Goal: Task Accomplishment & Management: Complete application form

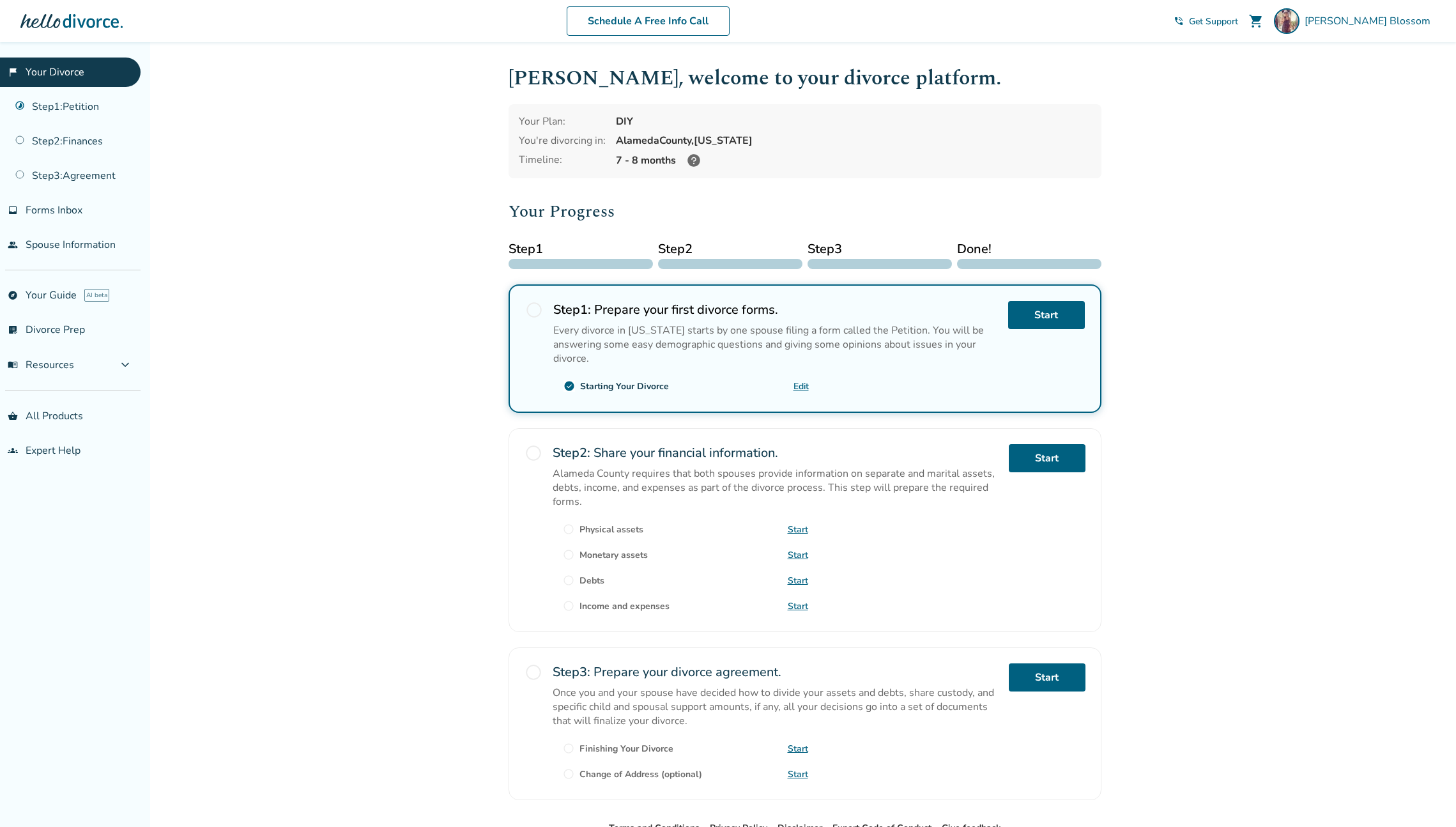
click at [620, 385] on div "Starting Your Divorce" at bounding box center [625, 385] width 89 height 12
click at [1066, 313] on link "Start" at bounding box center [1046, 314] width 77 height 28
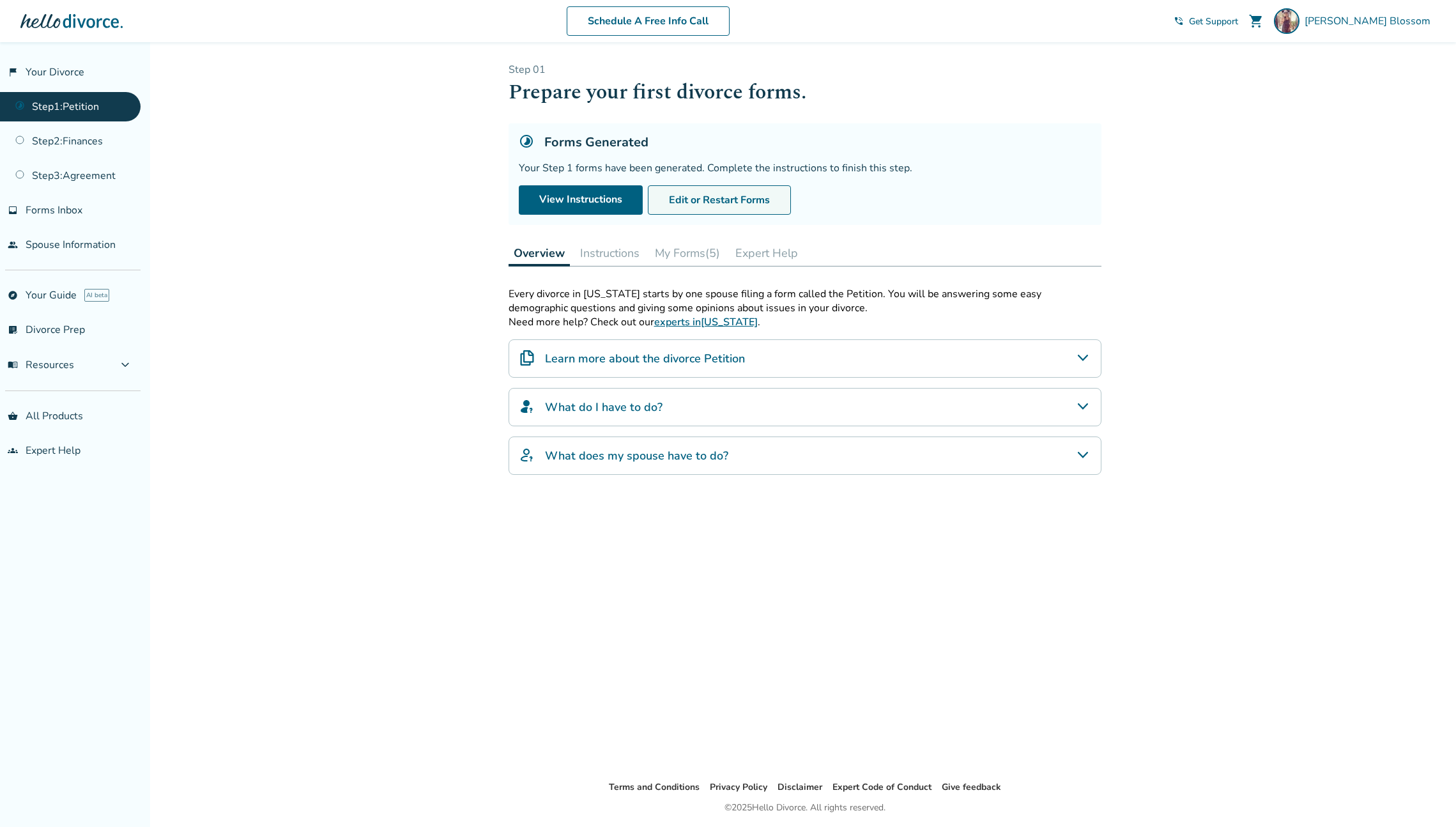
click at [713, 199] on button "Edit or Restart Forms" at bounding box center [719, 200] width 143 height 29
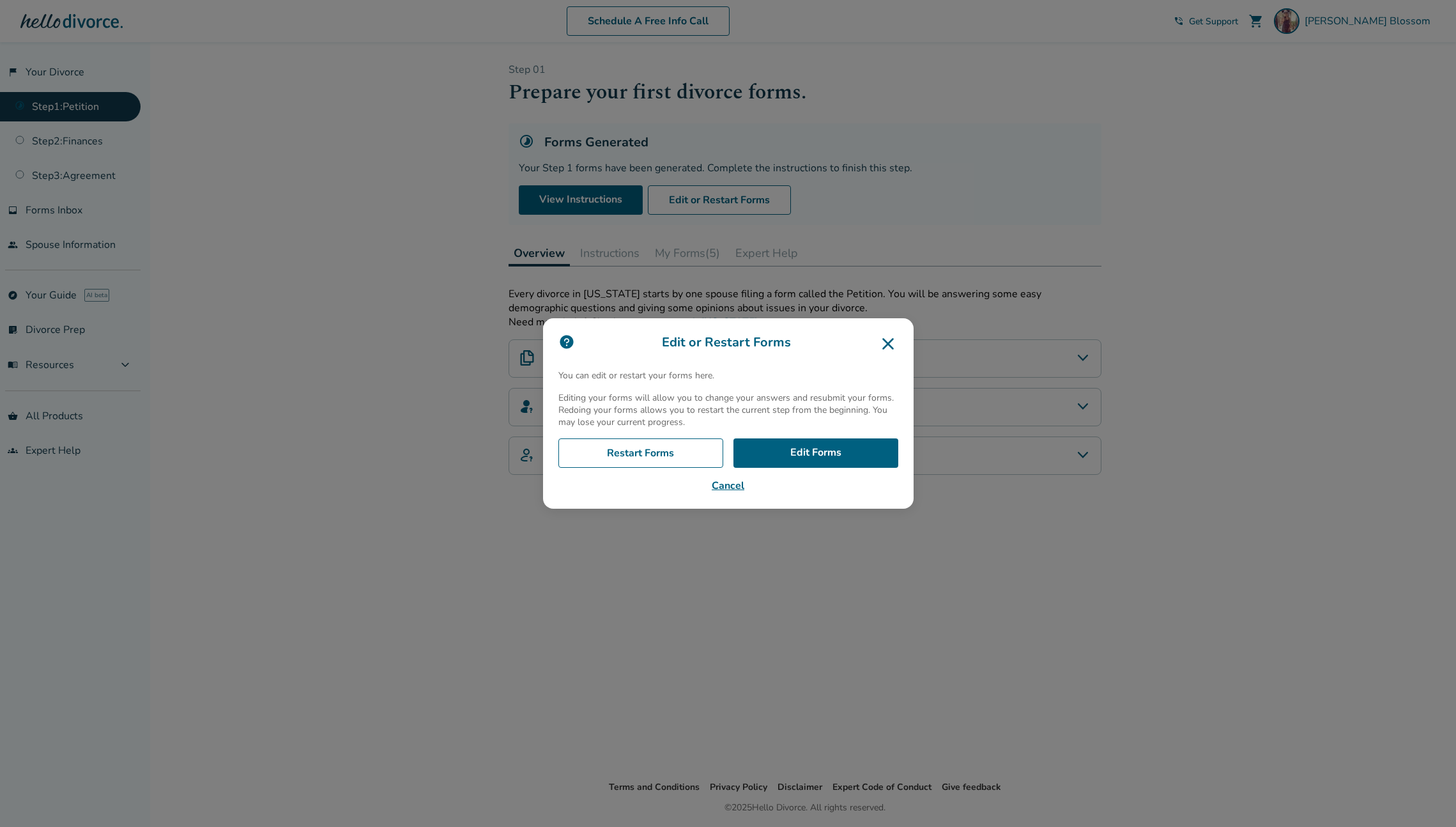
click at [887, 346] on icon at bounding box center [888, 344] width 21 height 21
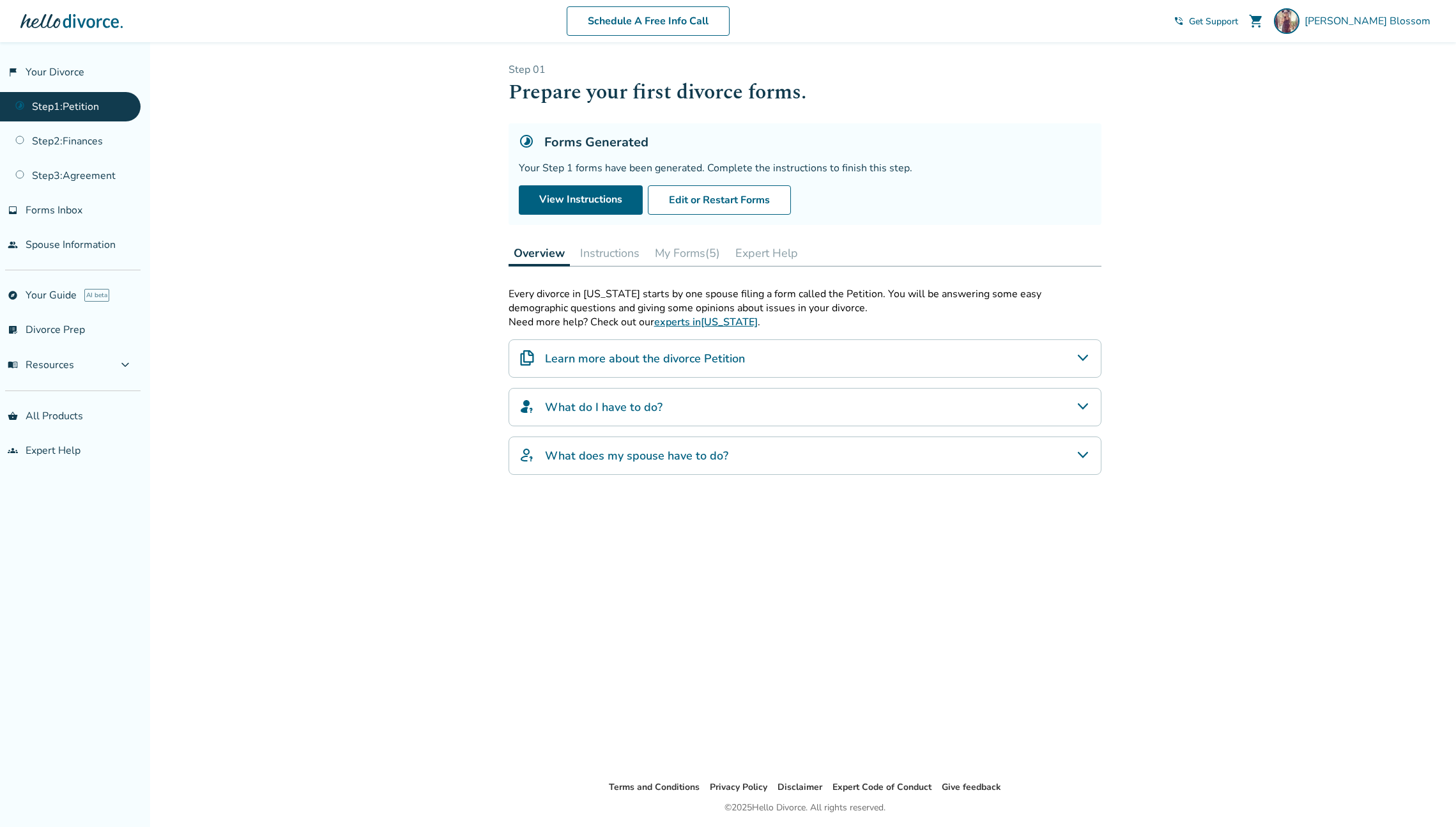
click at [679, 249] on button "My Forms (5)" at bounding box center [687, 253] width 75 height 25
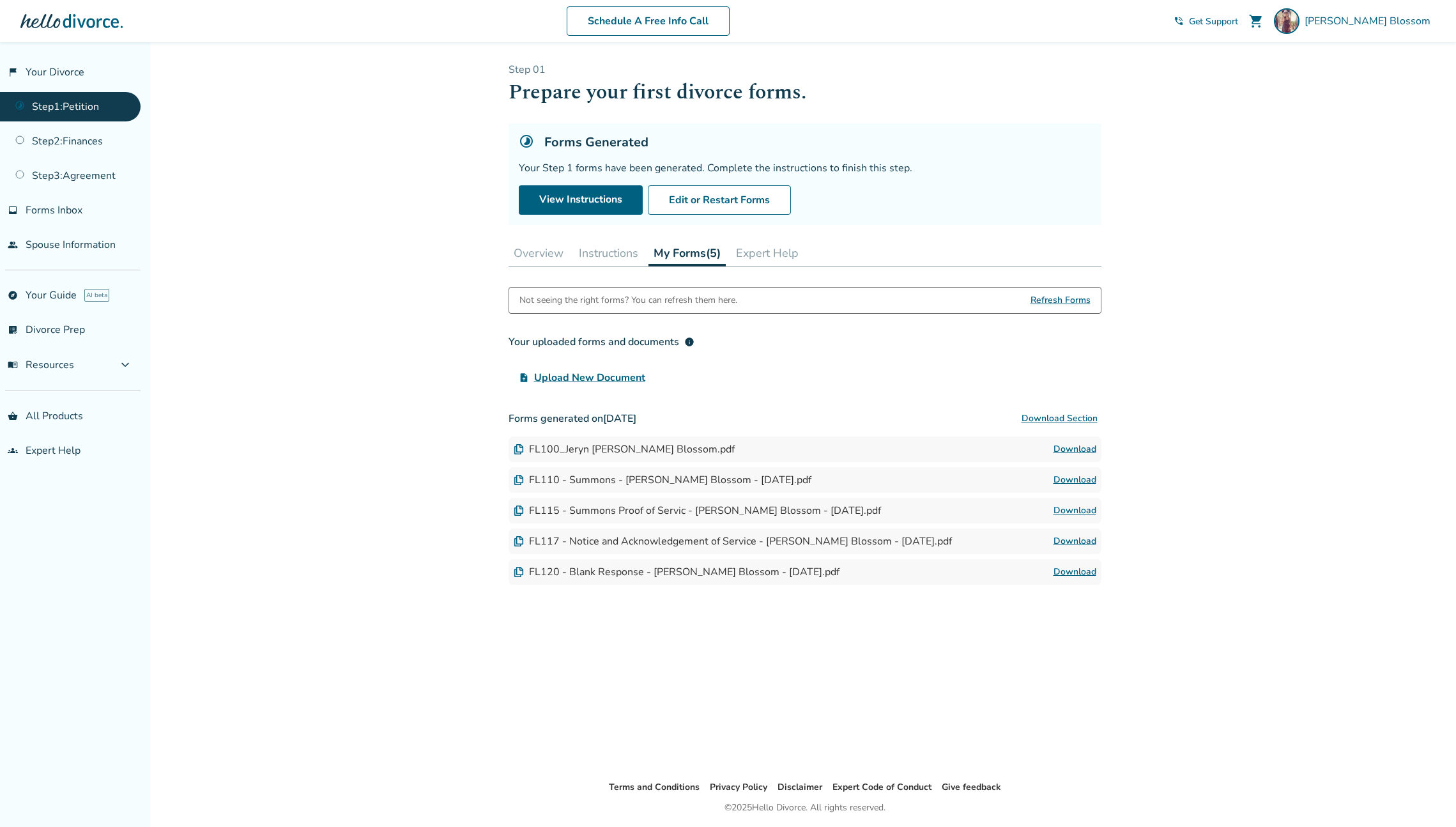
click at [550, 251] on button "Overview" at bounding box center [538, 253] width 60 height 25
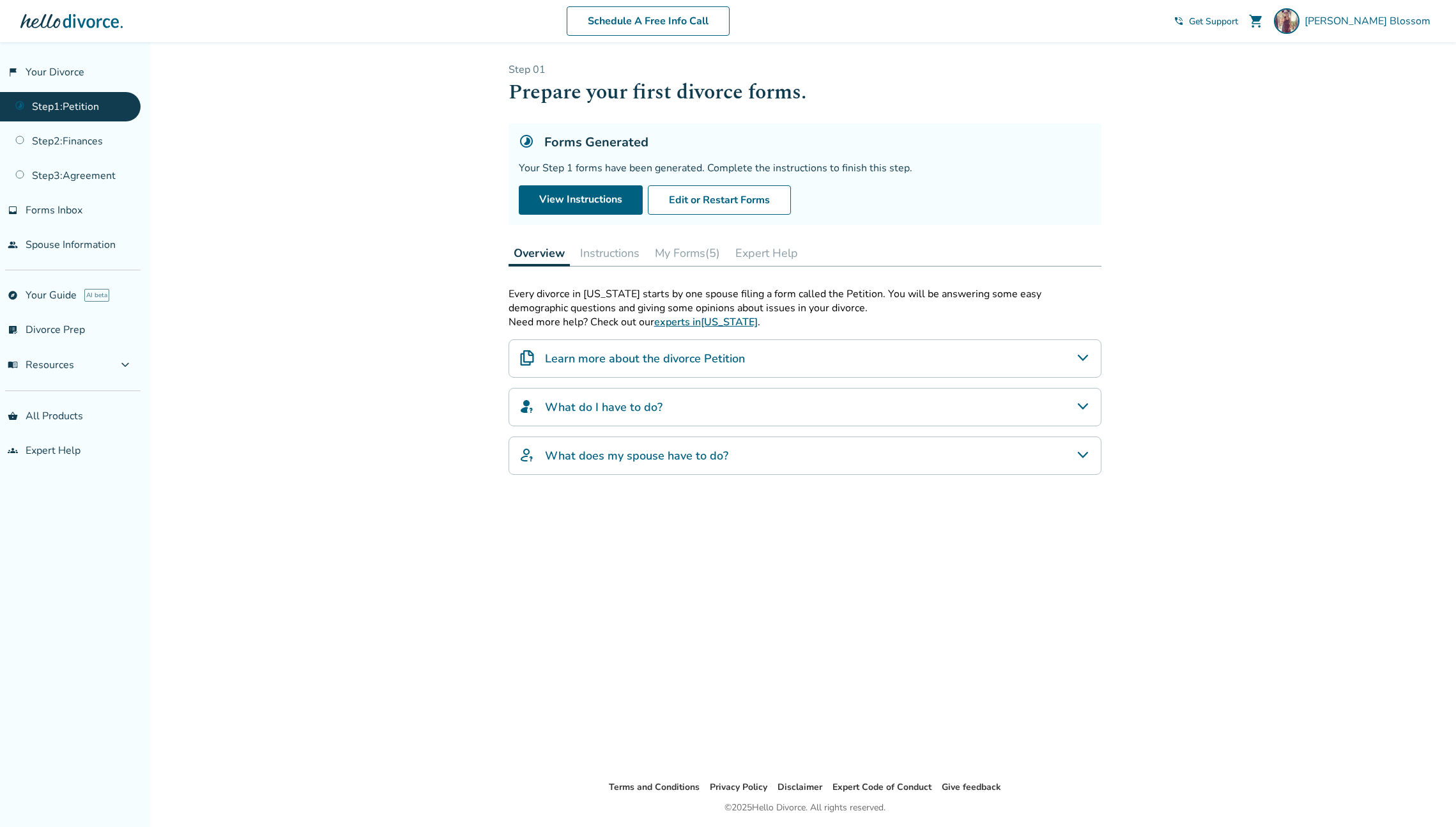
click at [686, 248] on button "My Forms (5)" at bounding box center [687, 253] width 75 height 25
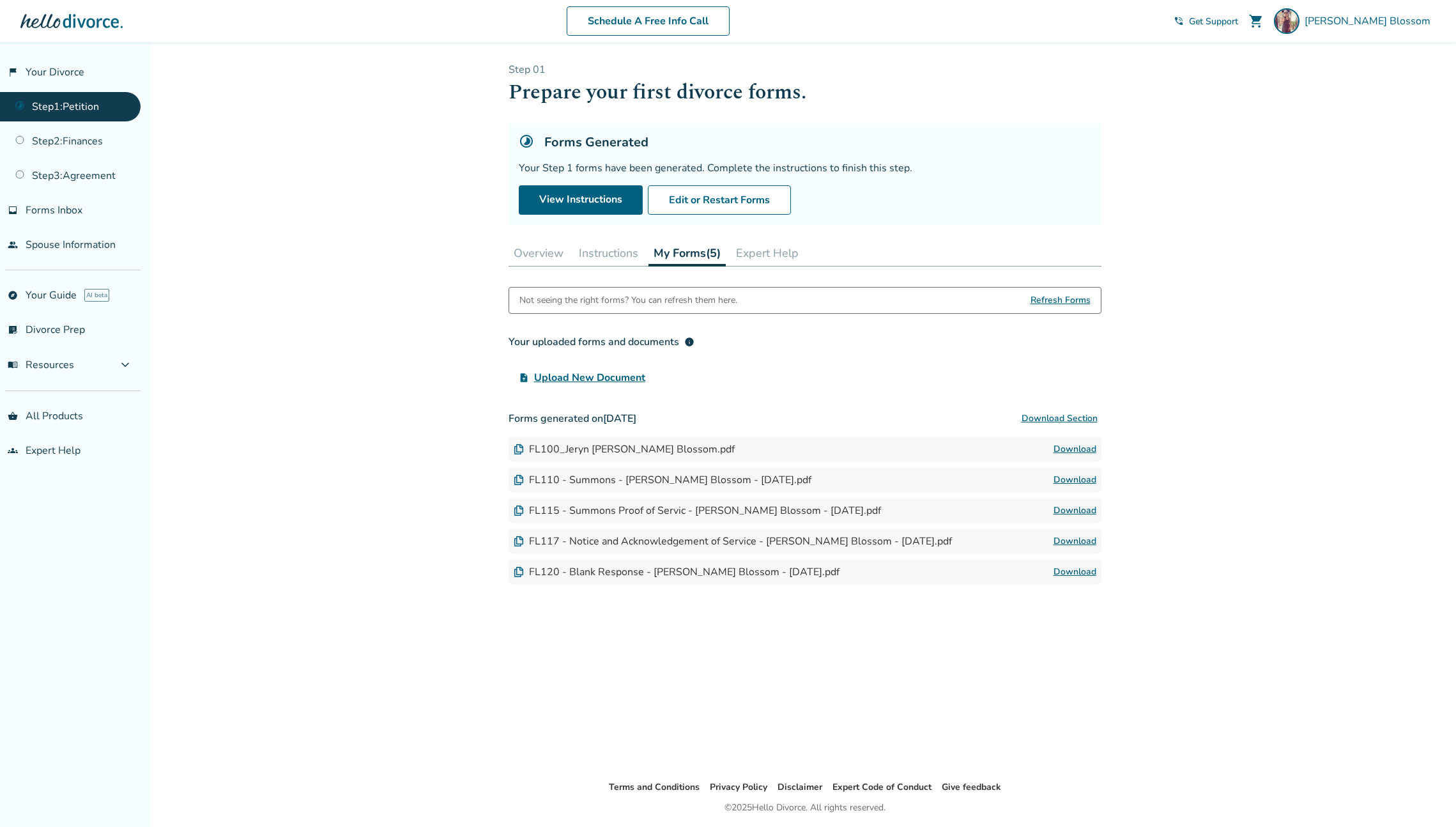
click at [521, 451] on img at bounding box center [519, 449] width 10 height 10
click at [1085, 442] on link "Download" at bounding box center [1075, 449] width 43 height 15
click at [663, 186] on button "Edit or Restart Forms" at bounding box center [719, 200] width 143 height 29
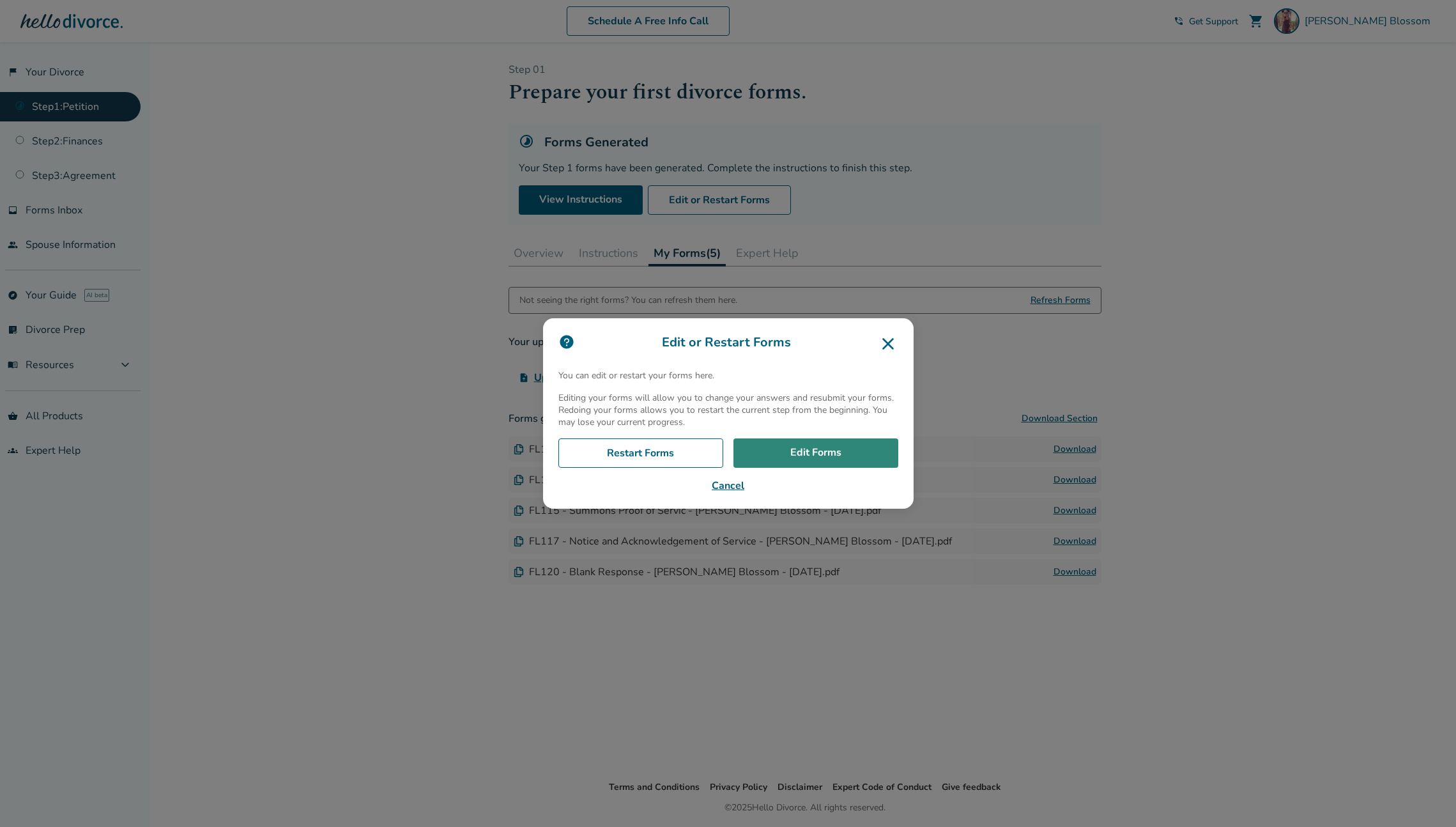
click at [787, 457] on link "Edit Forms" at bounding box center [816, 453] width 165 height 29
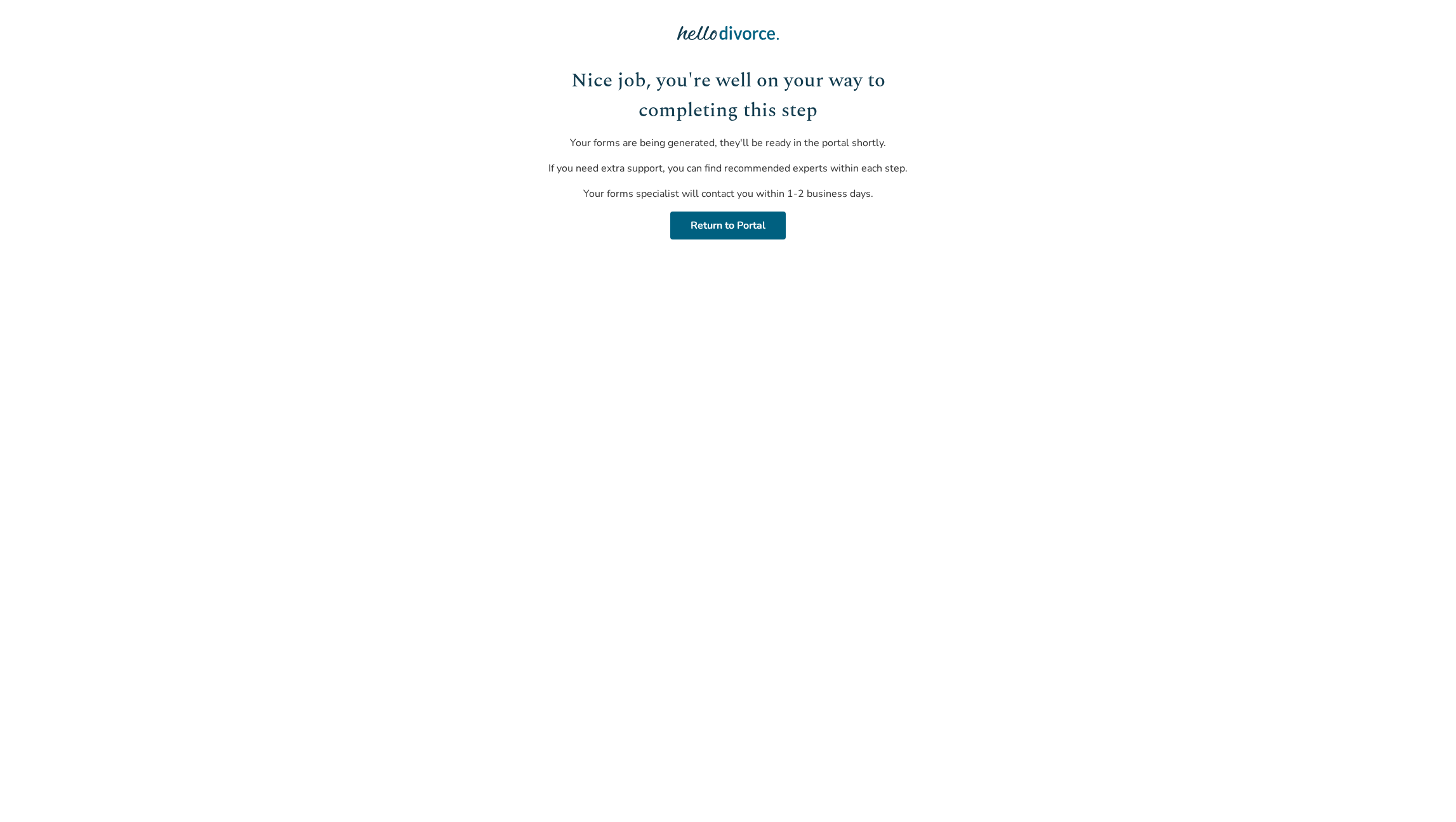
click at [1152, 260] on html "Nice job, you're well on your way to completing this step Your forms are being …" at bounding box center [728, 130] width 1456 height 260
click at [754, 227] on link "Return to Portal" at bounding box center [728, 225] width 116 height 28
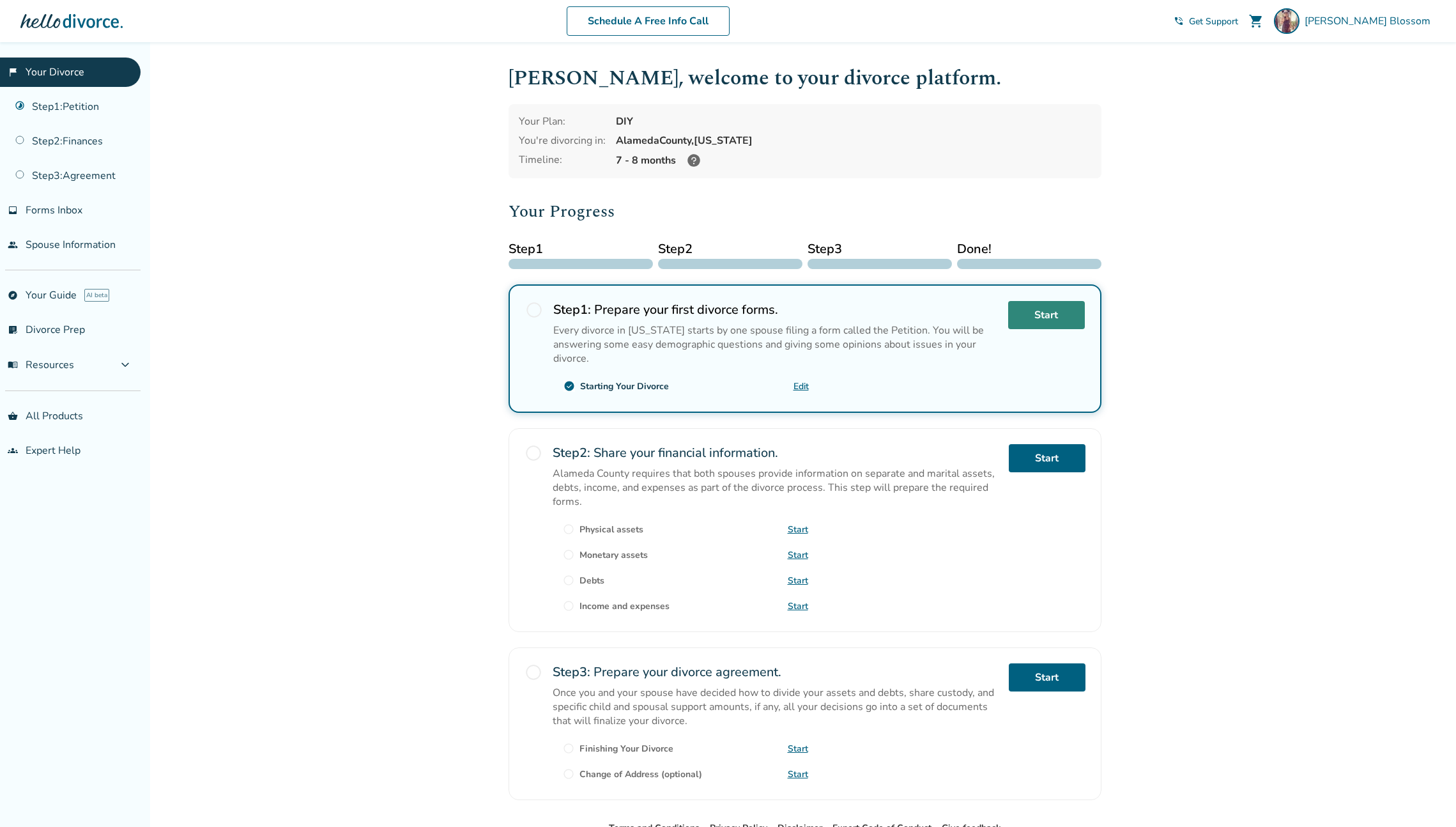
click at [1034, 320] on link "Start" at bounding box center [1046, 314] width 77 height 28
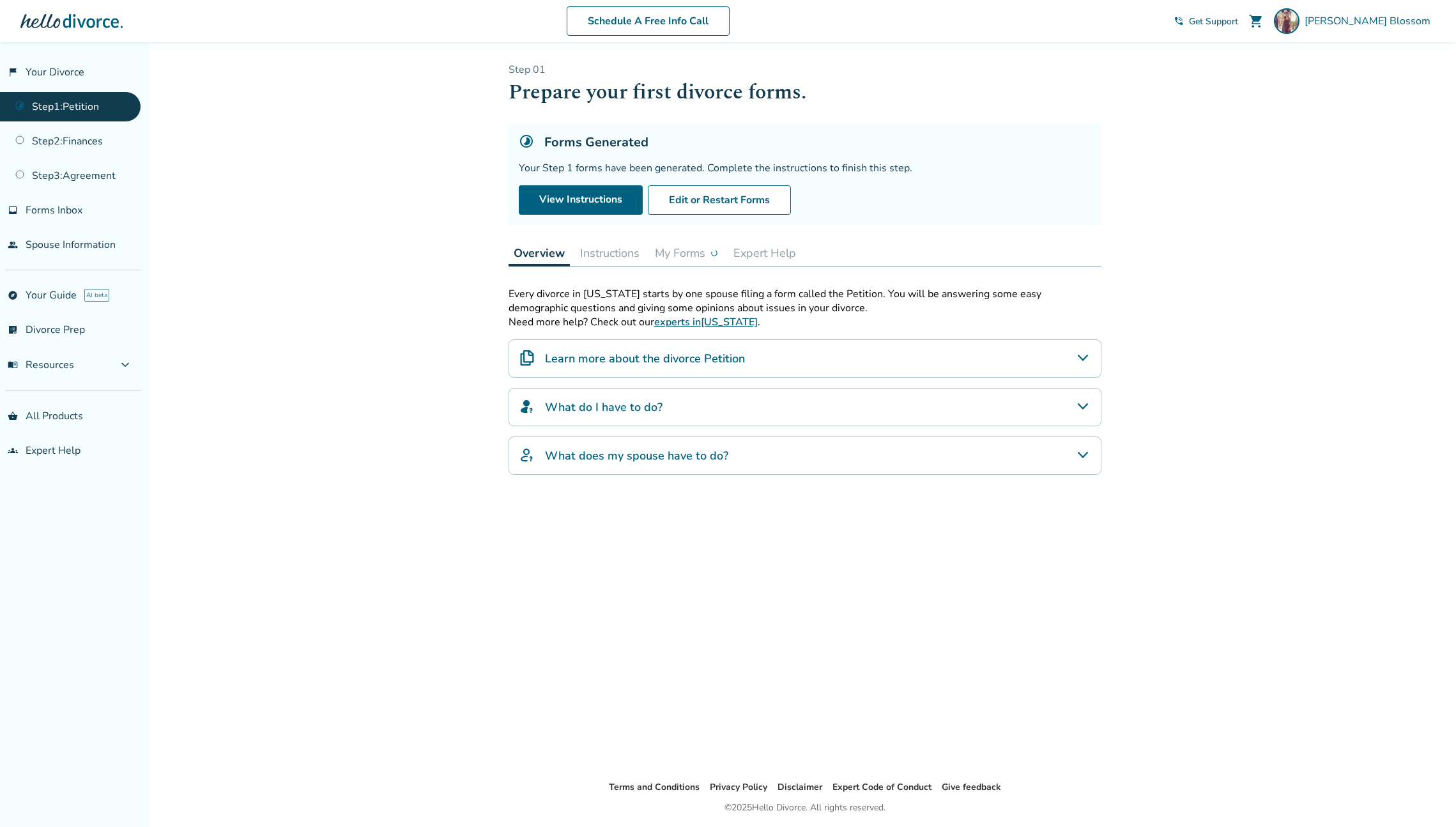
click at [625, 255] on button "Instructions" at bounding box center [610, 253] width 70 height 25
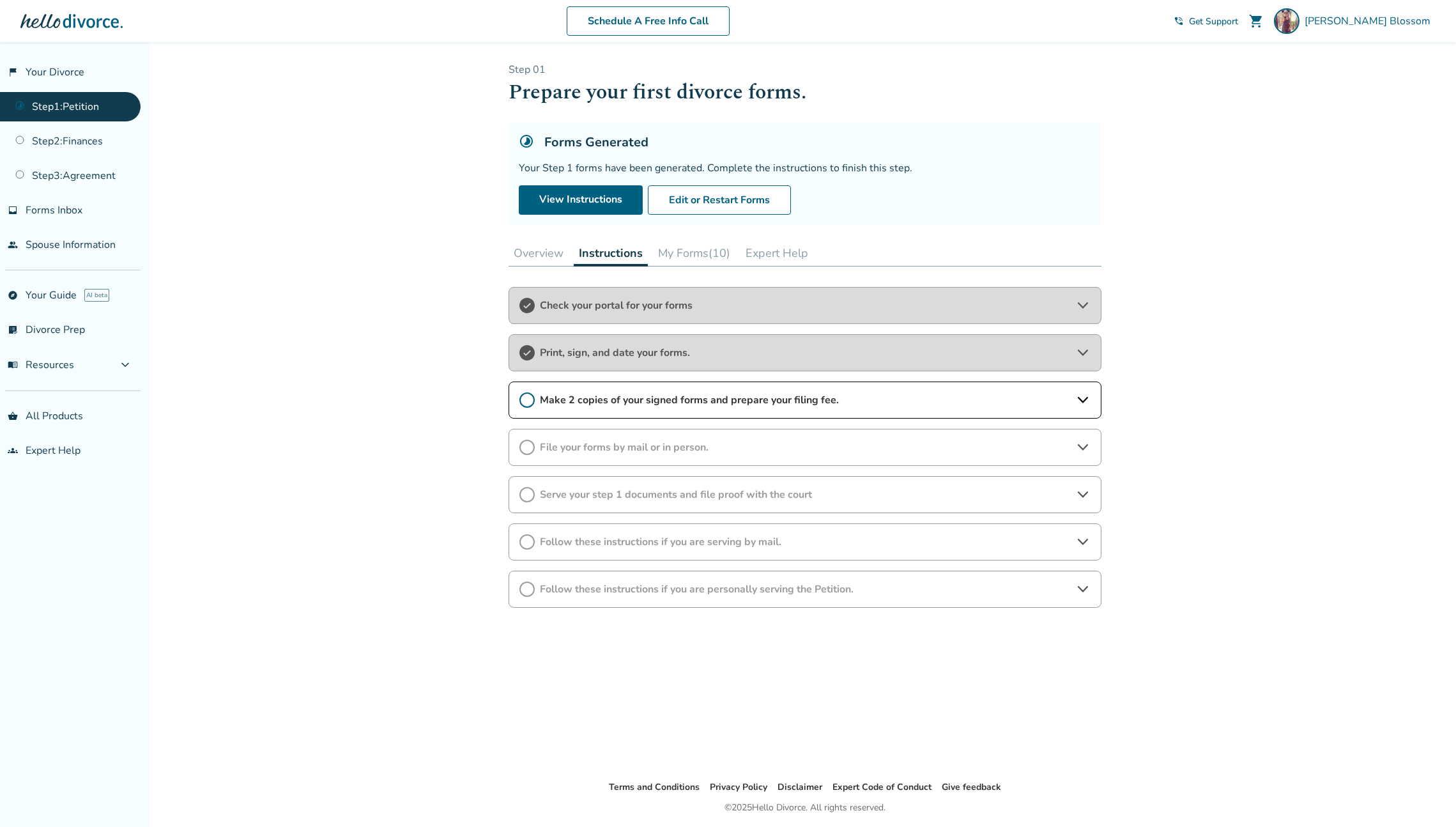
click at [714, 257] on button "My Forms (10)" at bounding box center [694, 253] width 82 height 25
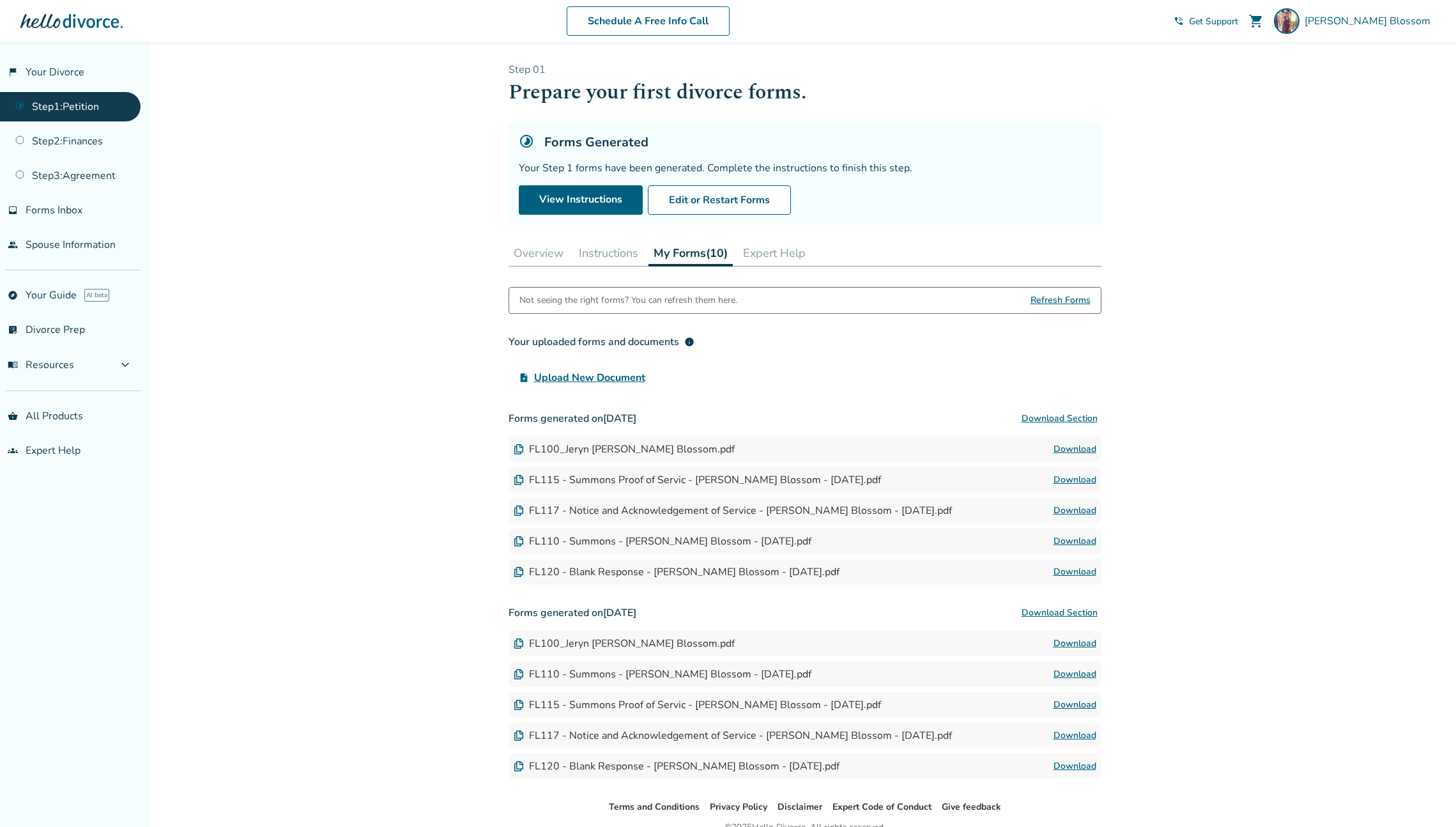
click at [1240, 209] on div "Added to cart Step 0 1 Prepare your first divorce forms. Forms Generated Your S…" at bounding box center [728, 465] width 1456 height 847
click at [1059, 422] on button "Download Section" at bounding box center [1059, 419] width 84 height 25
click at [1202, 128] on div "Added to cart Step 0 1 Prepare your first divorce forms. Forms Generated Your S…" at bounding box center [728, 465] width 1456 height 847
click at [512, 258] on button "Overview" at bounding box center [538, 253] width 60 height 25
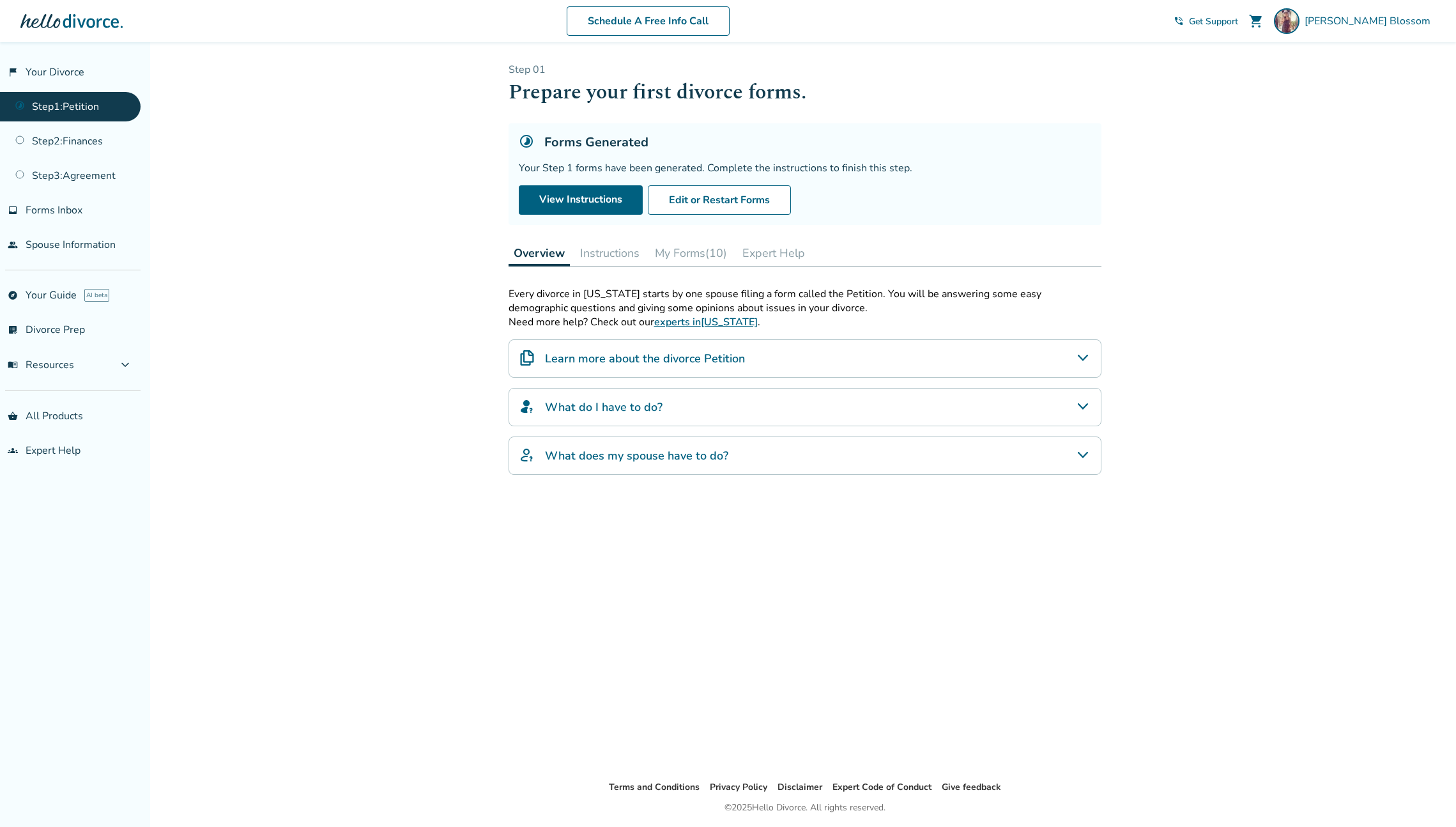
click at [873, 409] on div "What do I have to do?" at bounding box center [805, 407] width 593 height 38
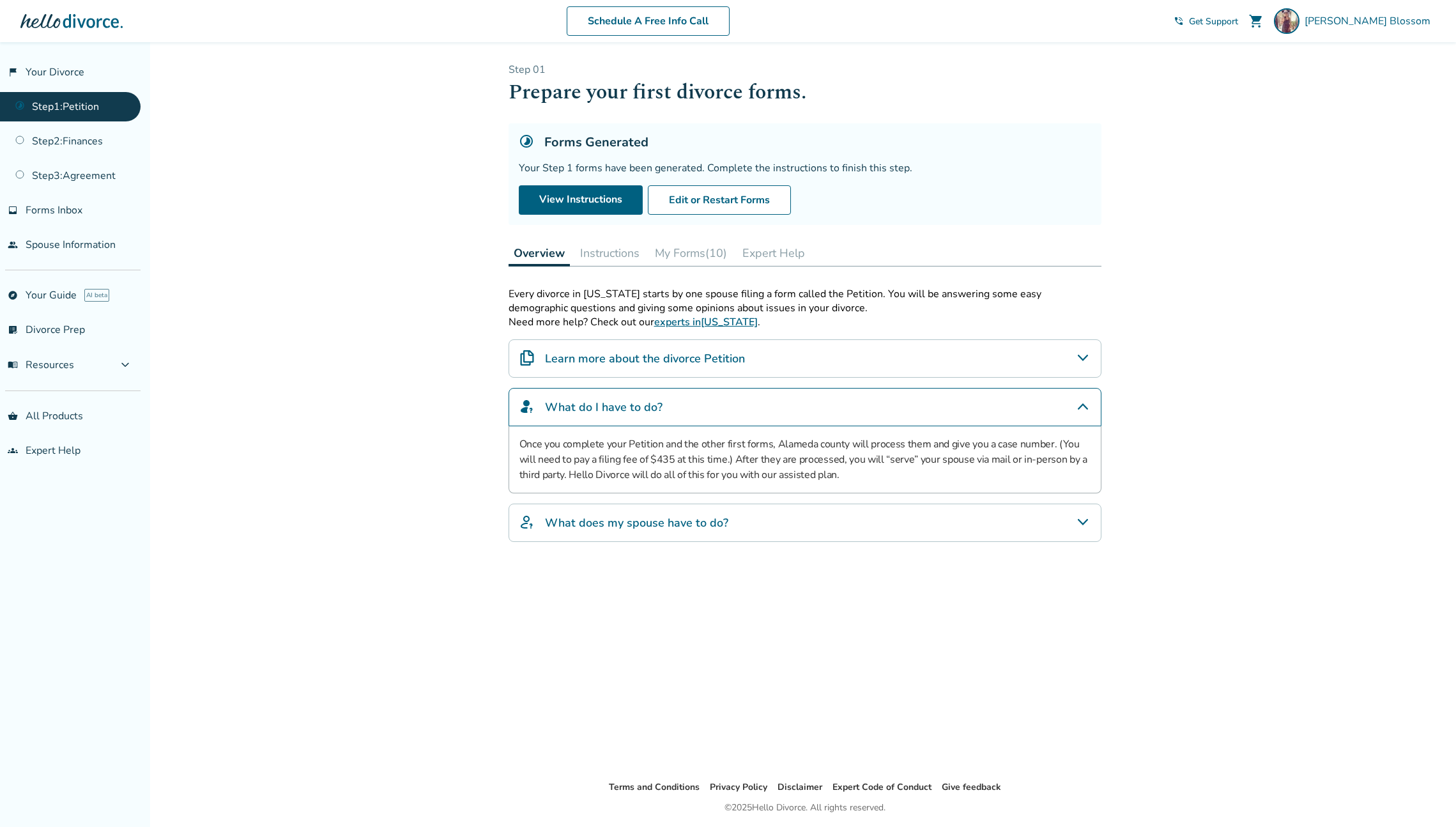
click at [617, 255] on button "Instructions" at bounding box center [610, 253] width 70 height 25
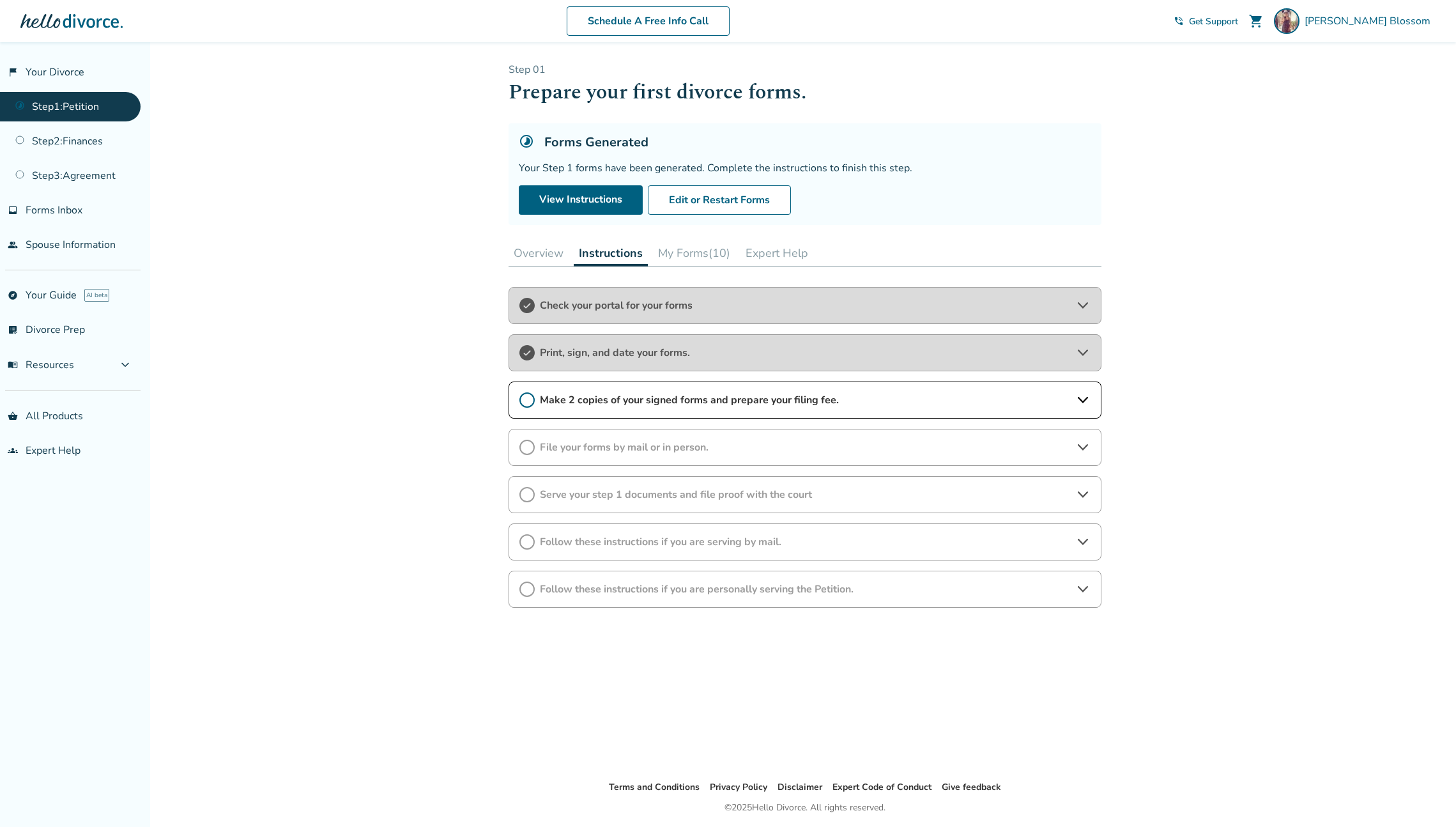
click at [1068, 350] on span "Print, sign, and date your forms." at bounding box center [805, 353] width 531 height 14
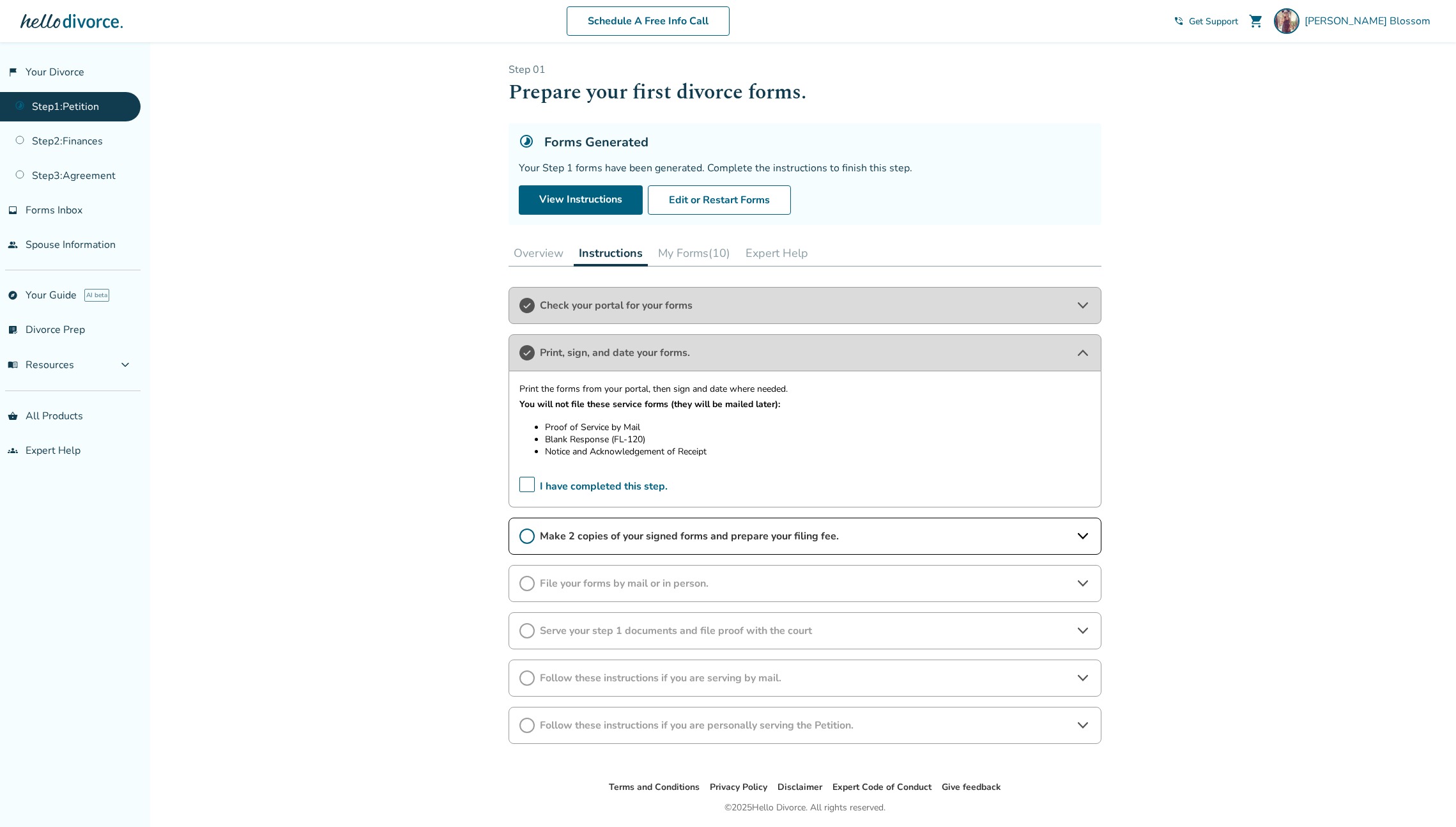
click at [1314, 340] on div "Added to cart Step 0 1 Prepare your first divorce forms. Forms Generated Your S…" at bounding box center [728, 455] width 1456 height 827
click at [1089, 540] on icon at bounding box center [1082, 535] width 15 height 15
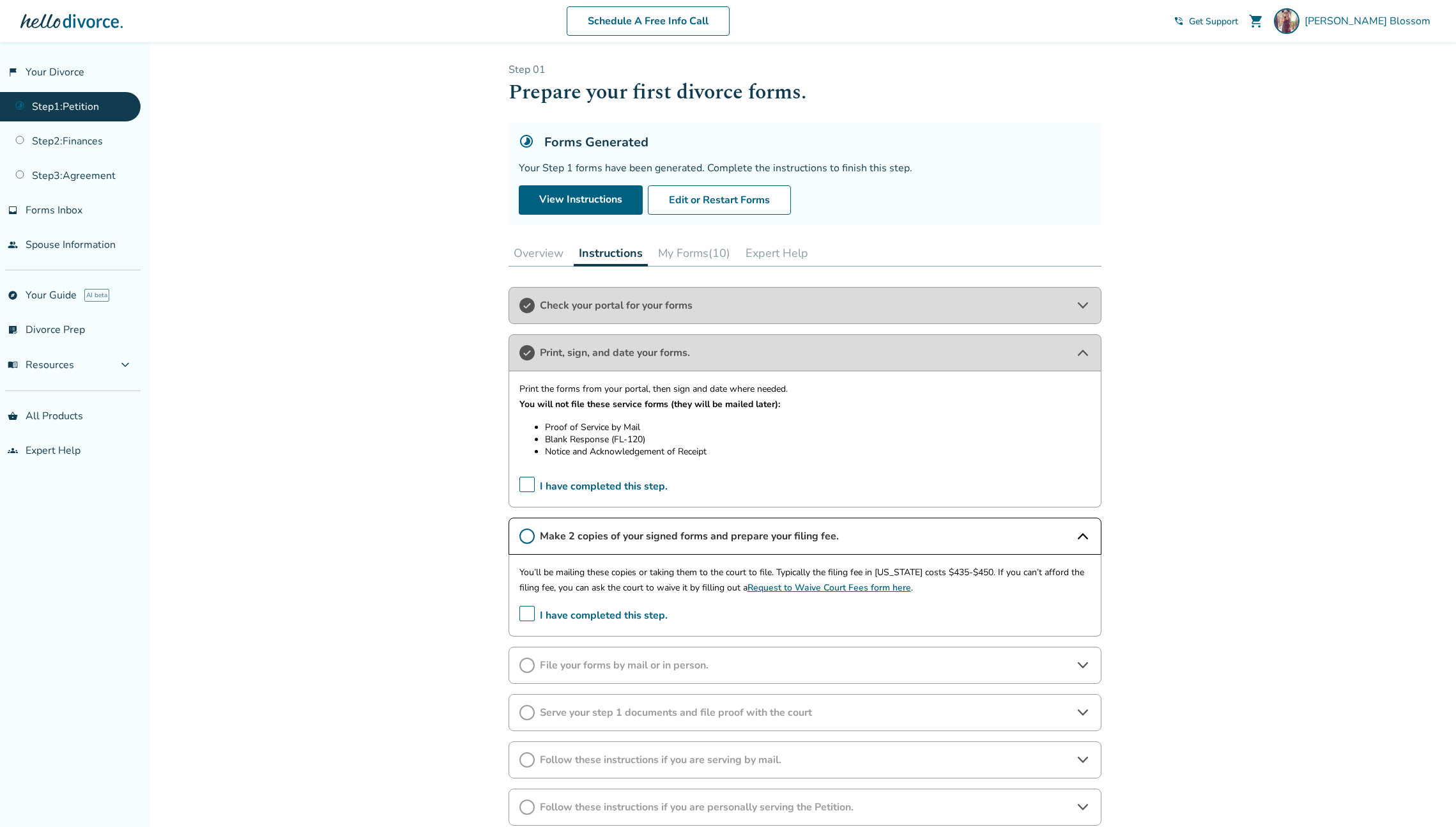
click at [1080, 669] on icon at bounding box center [1082, 664] width 15 height 15
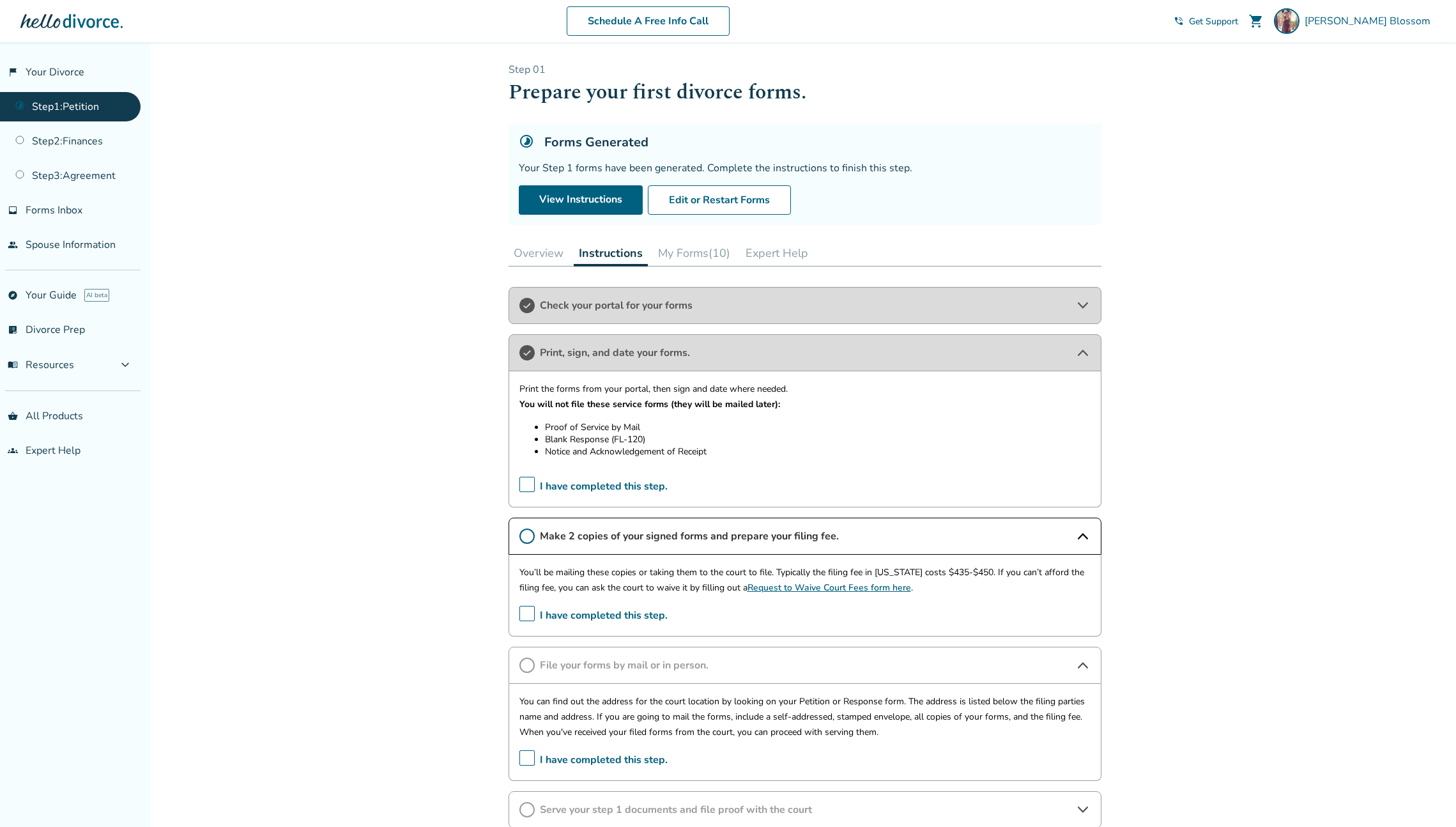
click at [1083, 672] on icon at bounding box center [1082, 664] width 15 height 15
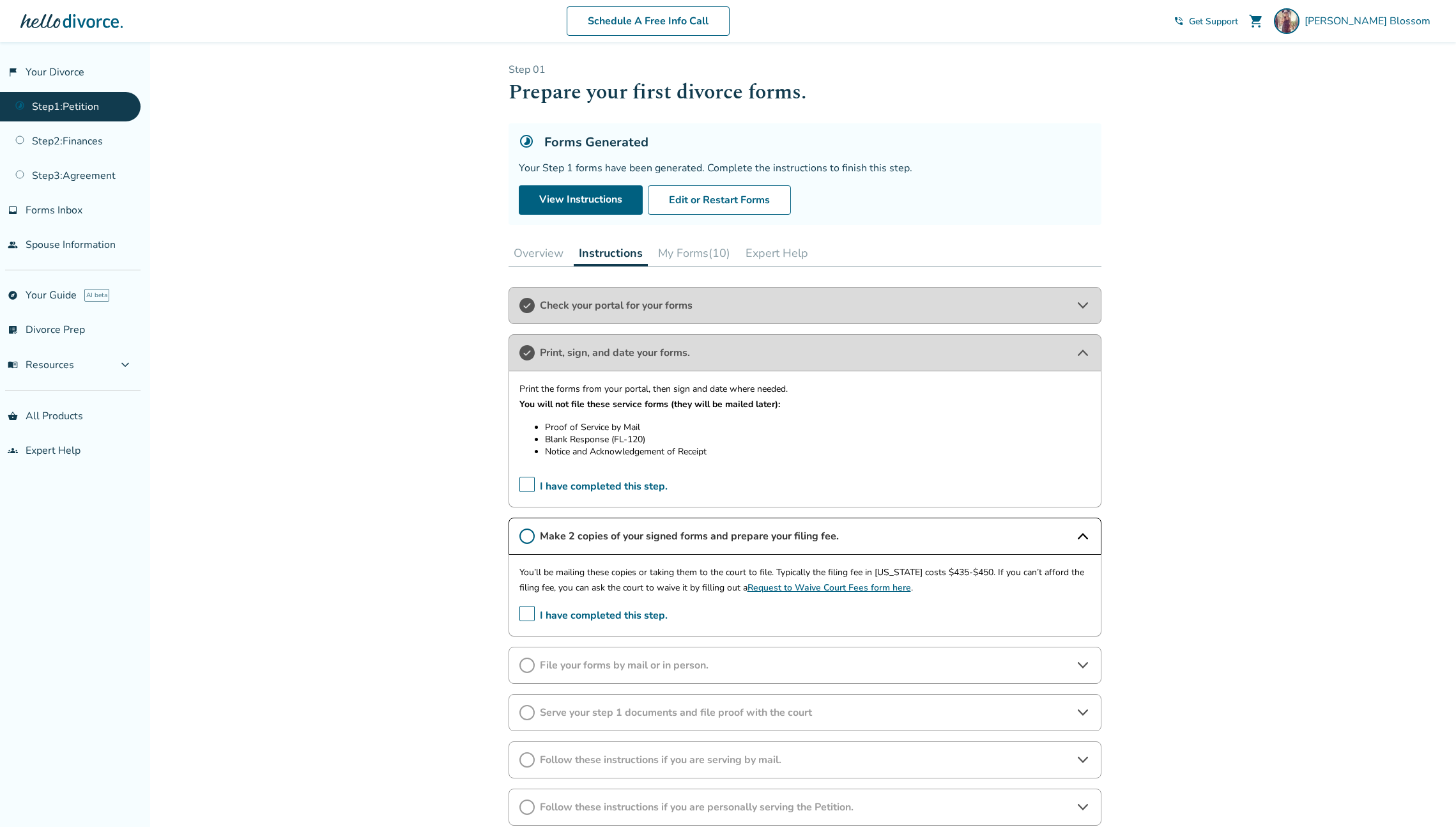
scroll to position [109, 0]
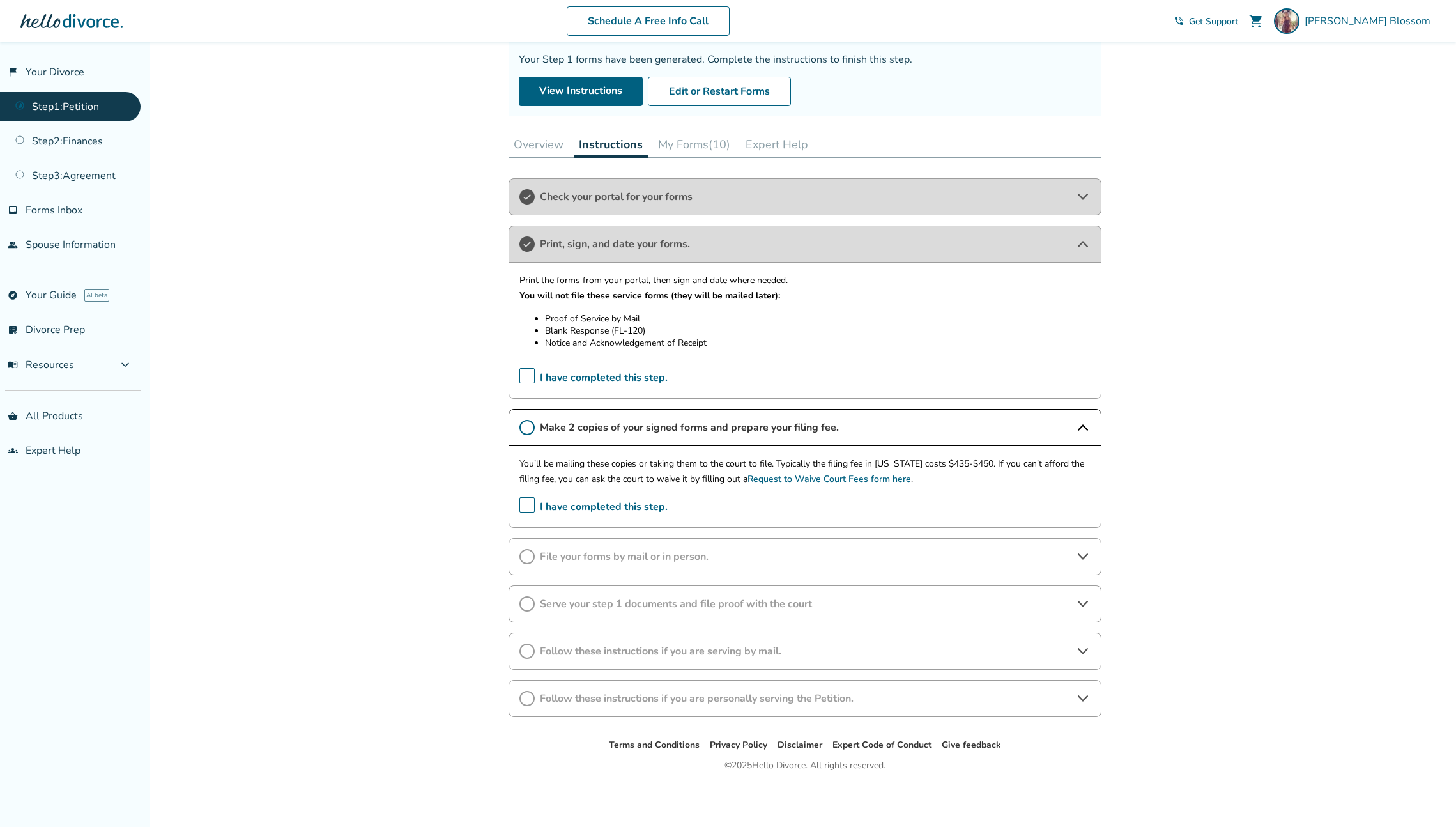
click at [363, 469] on div "Added to cart Step 0 1 Prepare your first divorce forms. Forms Generated Your S…" at bounding box center [728, 380] width 1456 height 893
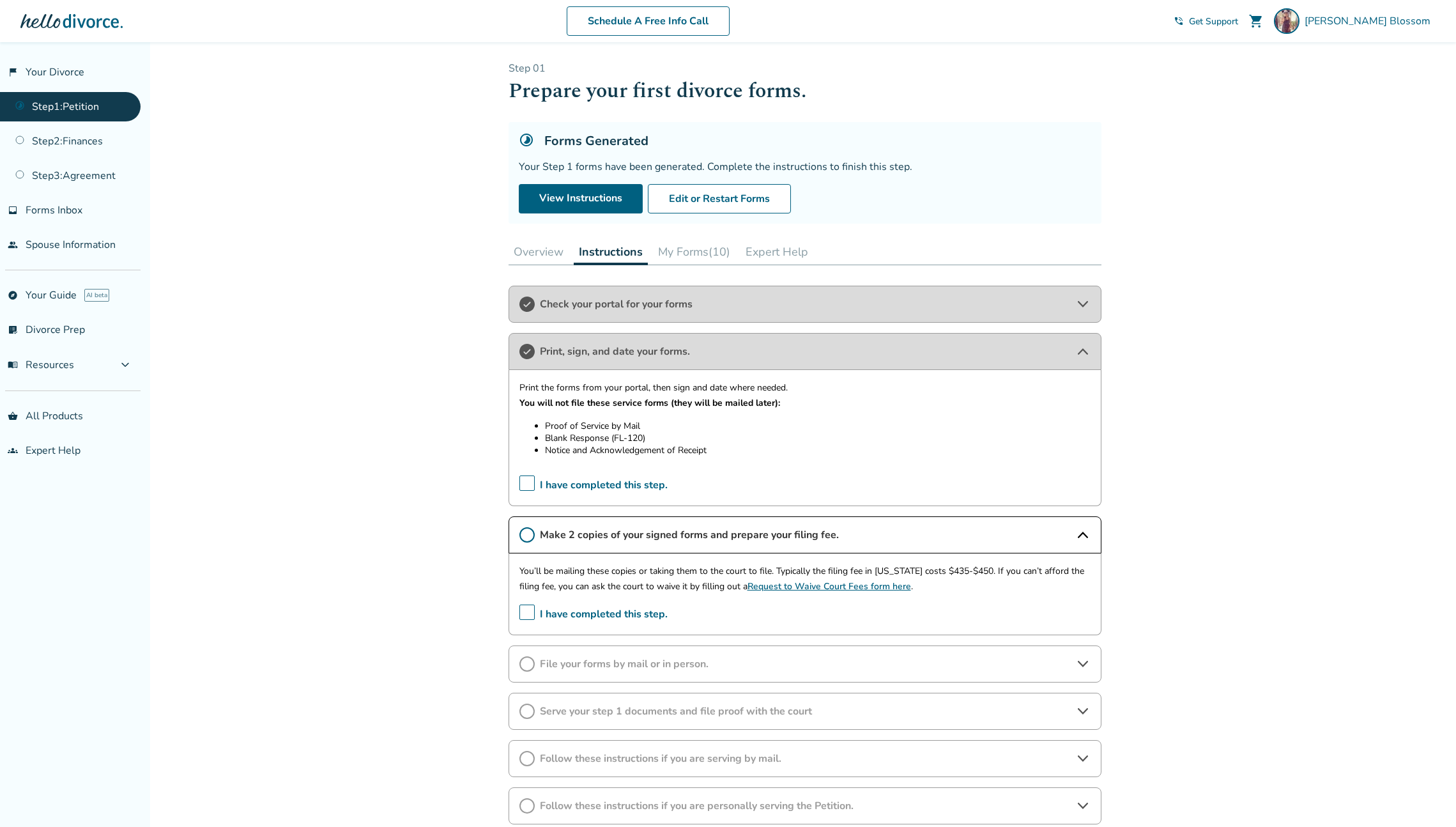
scroll to position [0, 0]
click at [62, 109] on link "Step 1 : Petition" at bounding box center [70, 106] width 140 height 29
click at [67, 150] on link "Step 2 : Finances" at bounding box center [70, 141] width 140 height 29
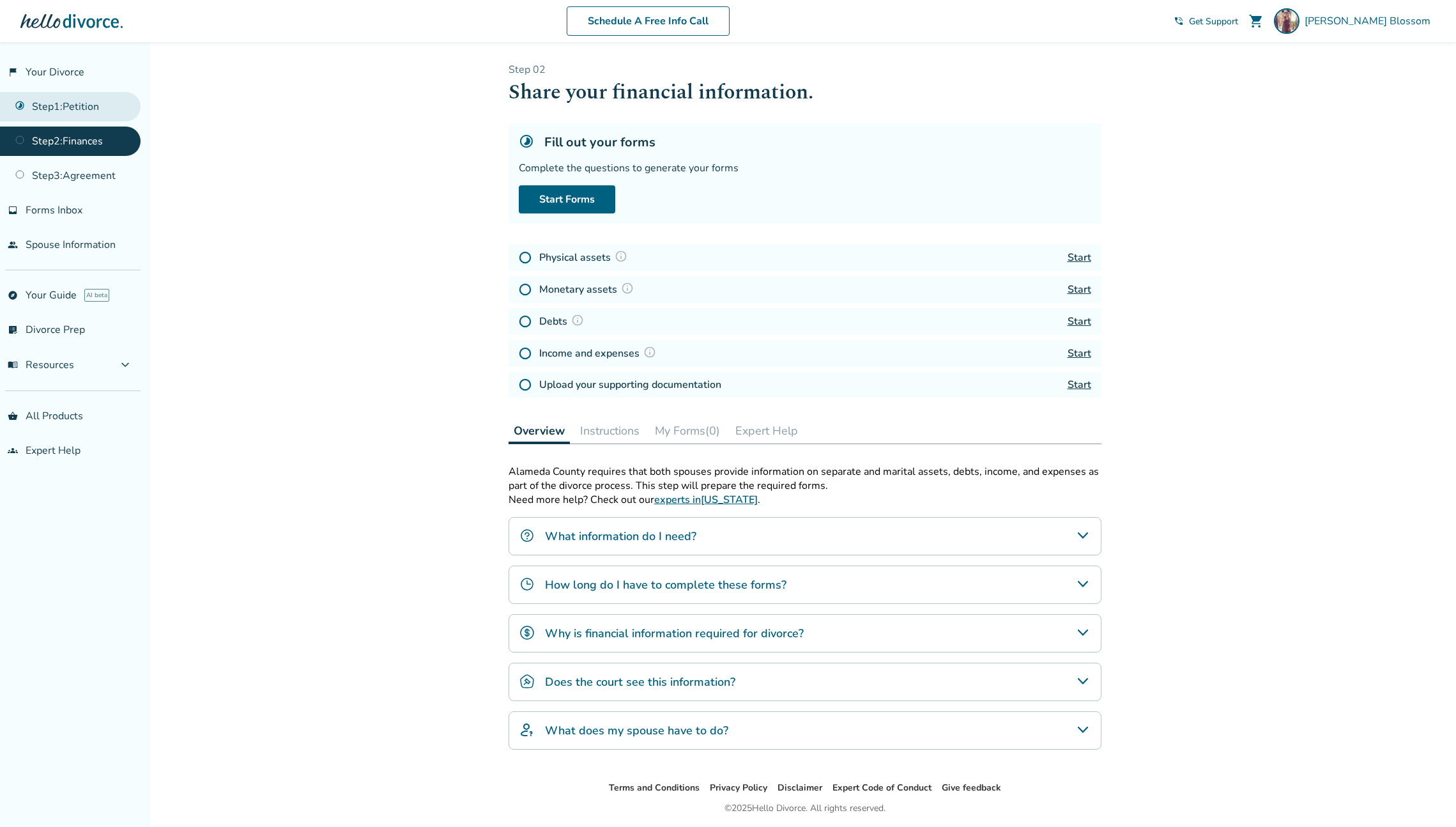
click at [31, 100] on link "Step 1 : Petition" at bounding box center [70, 106] width 140 height 29
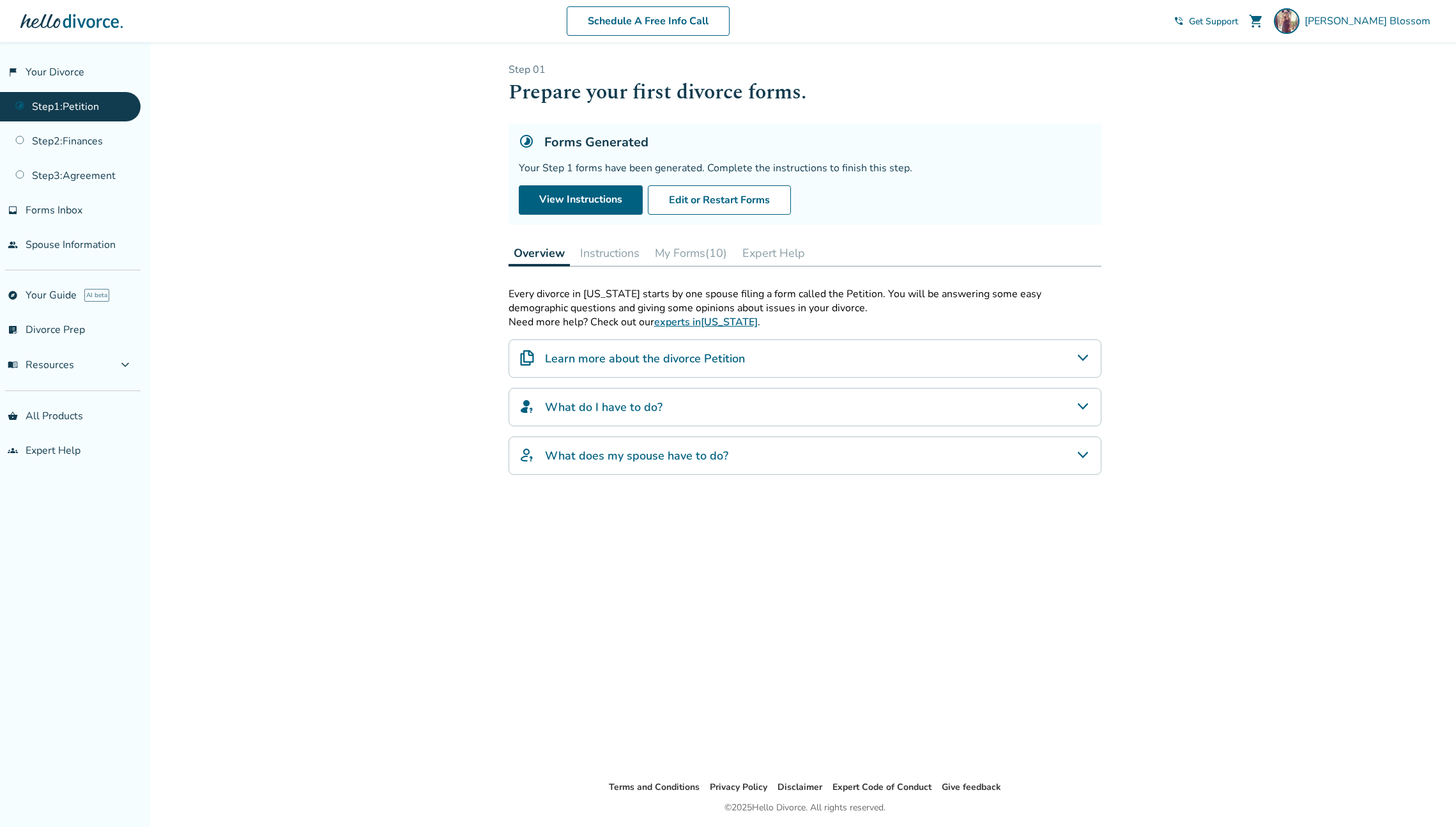
click at [692, 404] on div "What do I have to do?" at bounding box center [805, 407] width 593 height 38
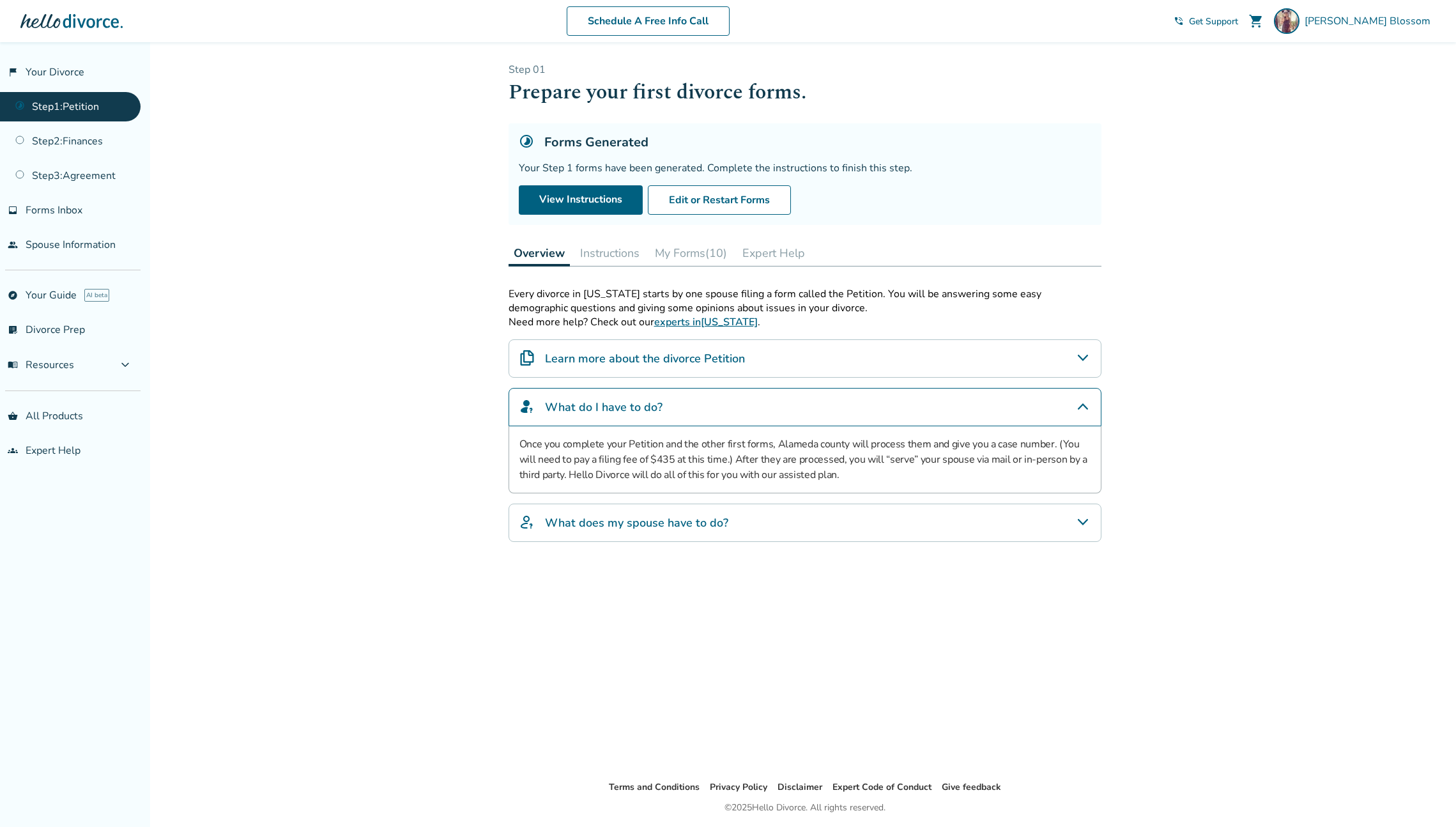
click at [860, 527] on div "What does my spouse have to do?" at bounding box center [805, 523] width 593 height 38
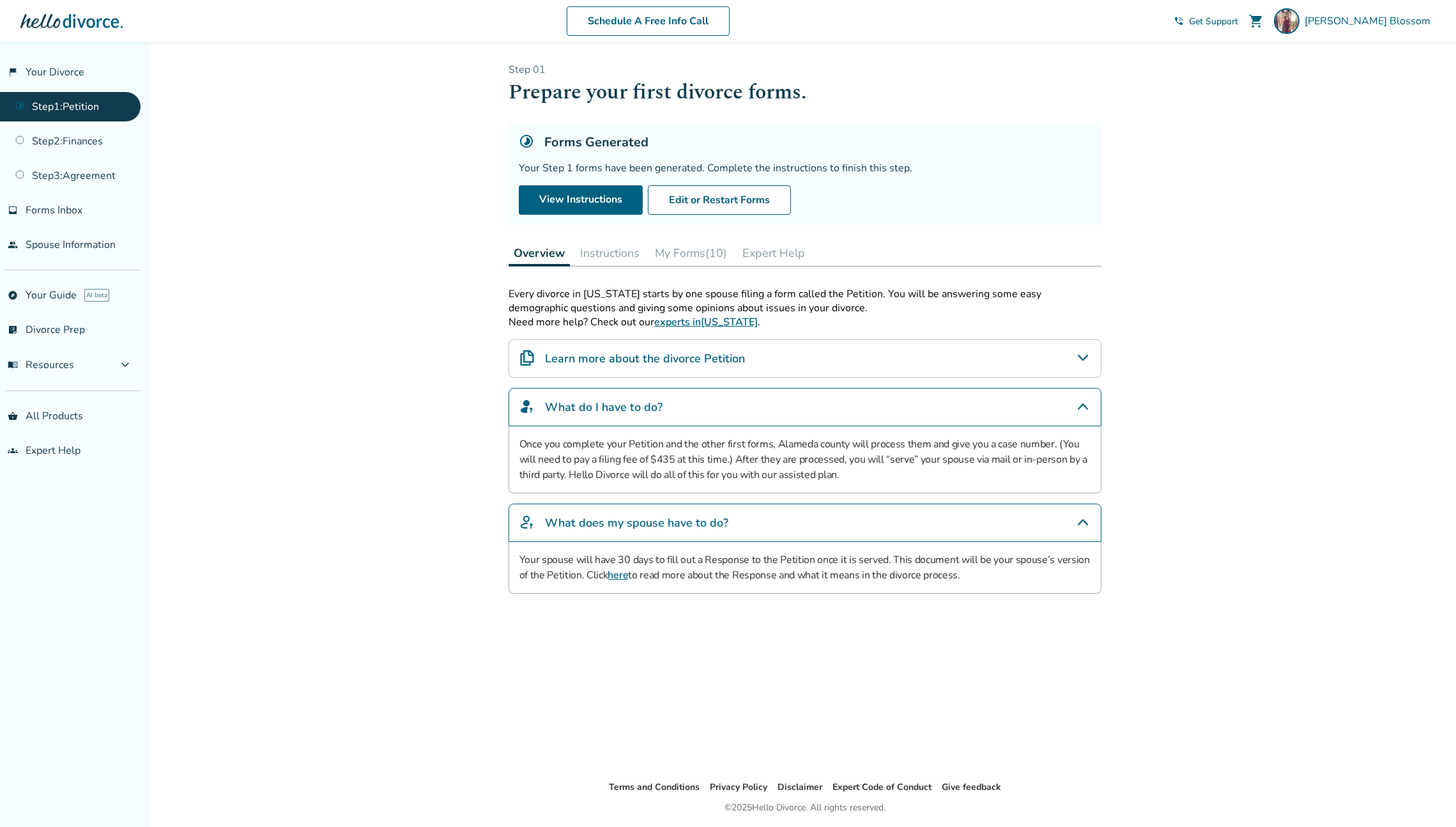
click at [357, 412] on div "Added to cart Step 0 1 Prepare your first divorce forms. Forms Generated Your S…" at bounding box center [728, 455] width 1456 height 827
click at [596, 244] on button "Instructions" at bounding box center [610, 253] width 70 height 25
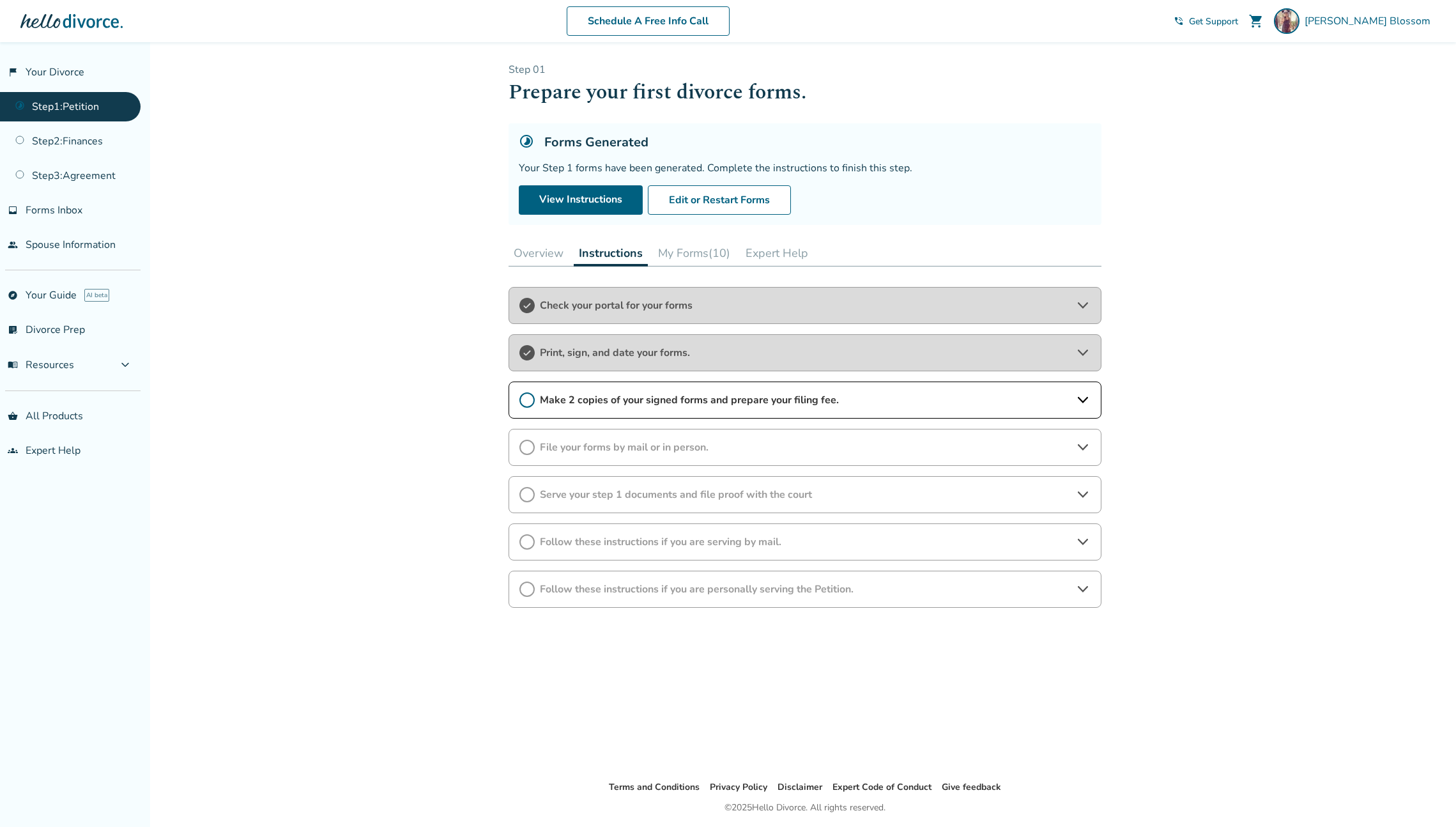
click at [335, 389] on div "Added to cart Step 0 1 Prepare your first divorce forms. Forms Generated Your S…" at bounding box center [728, 455] width 1456 height 827
click at [1076, 346] on icon at bounding box center [1082, 352] width 15 height 15
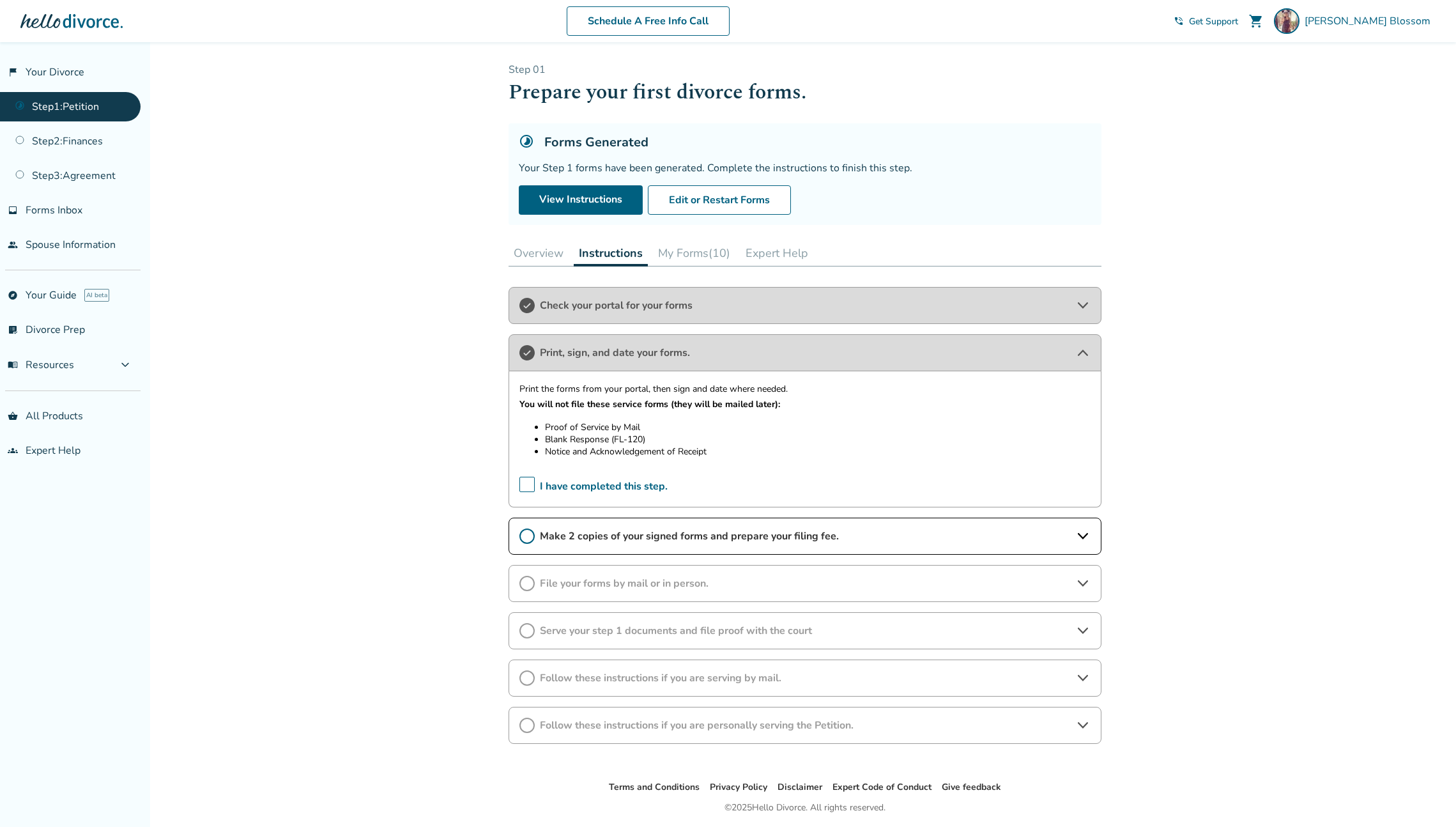
click at [1078, 530] on icon at bounding box center [1082, 535] width 15 height 15
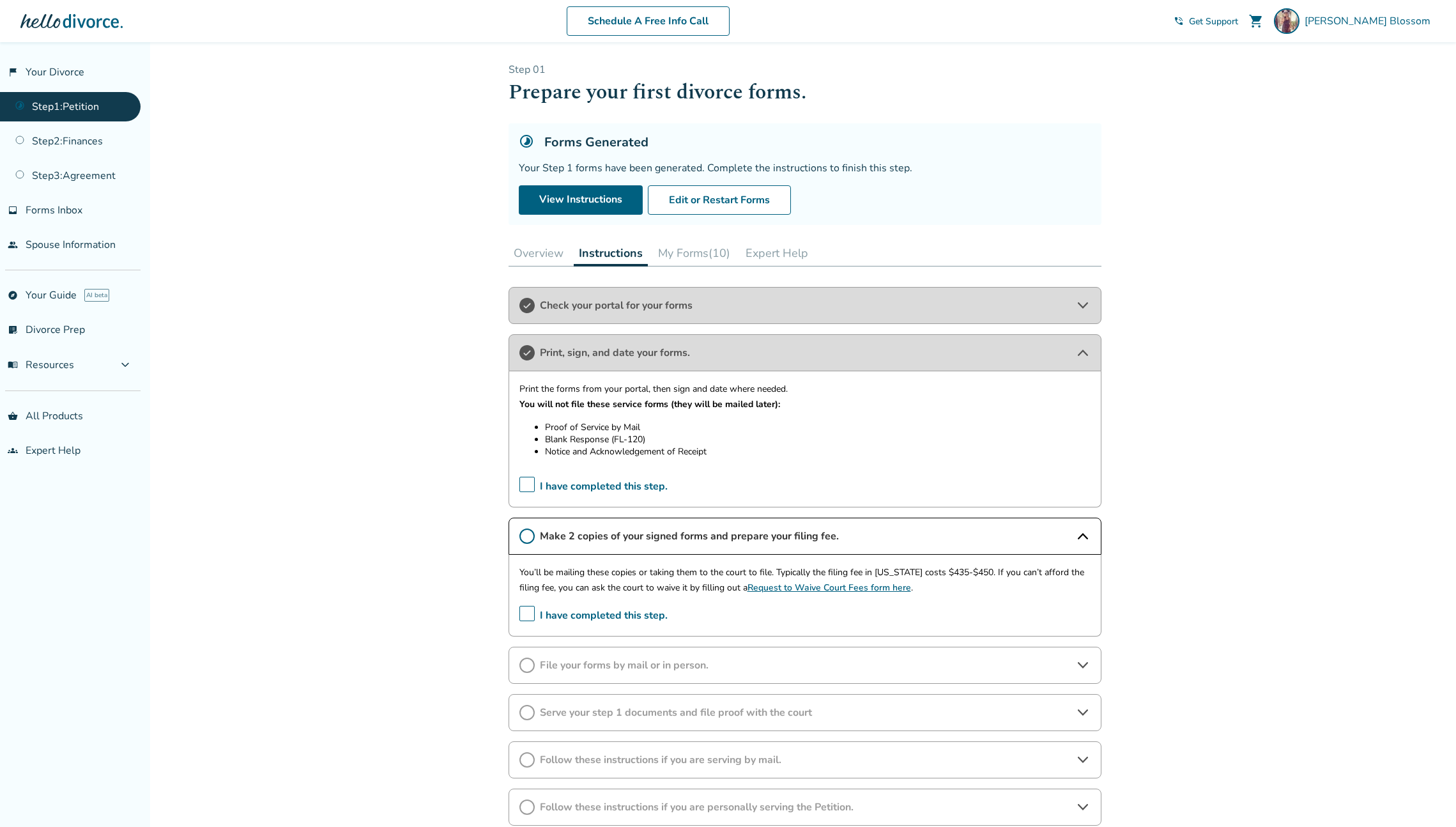
click at [412, 508] on div "Added to cart Step 0 1 Prepare your first divorce forms. Forms Generated Your S…" at bounding box center [728, 488] width 1456 height 893
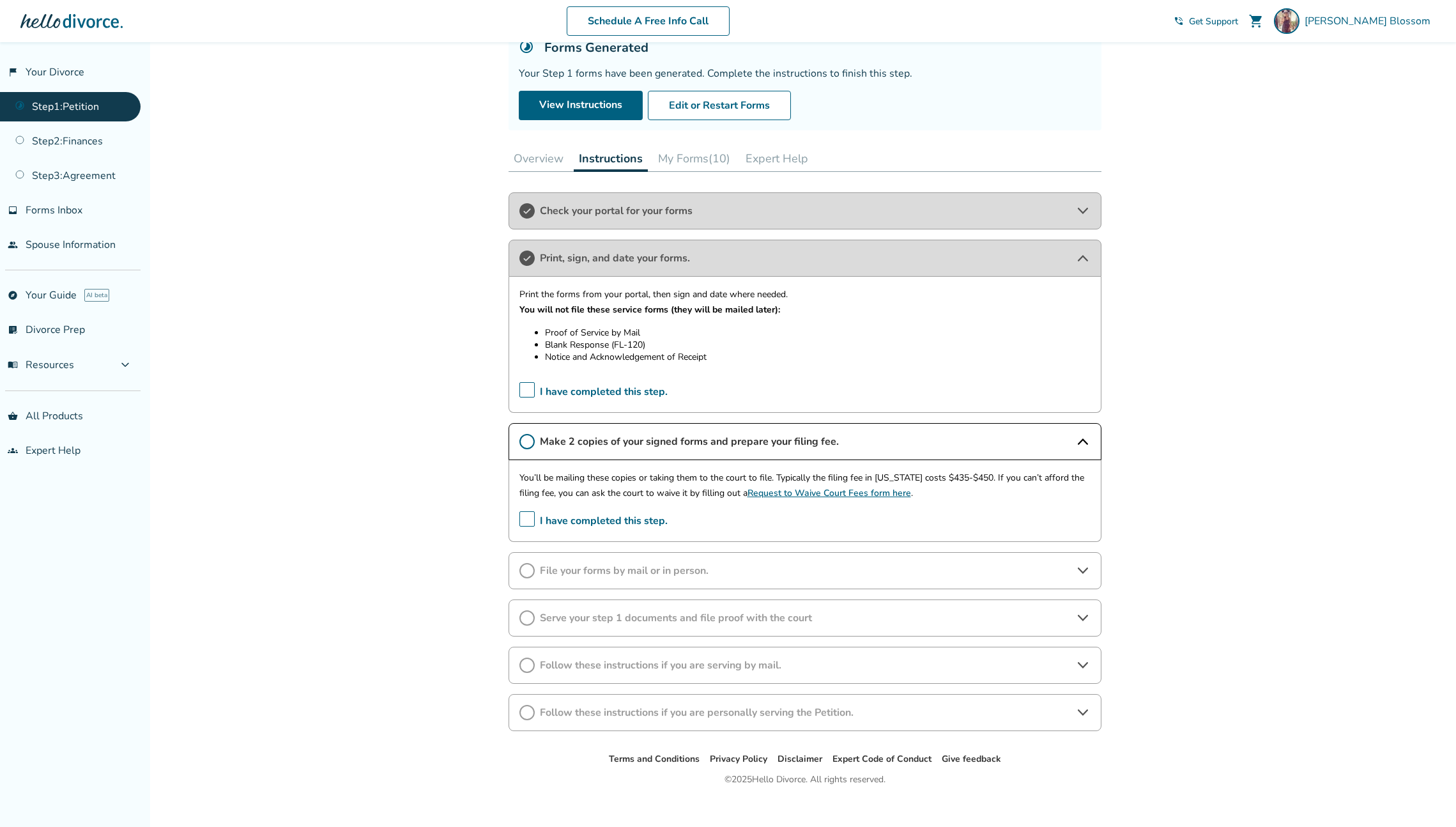
scroll to position [109, 0]
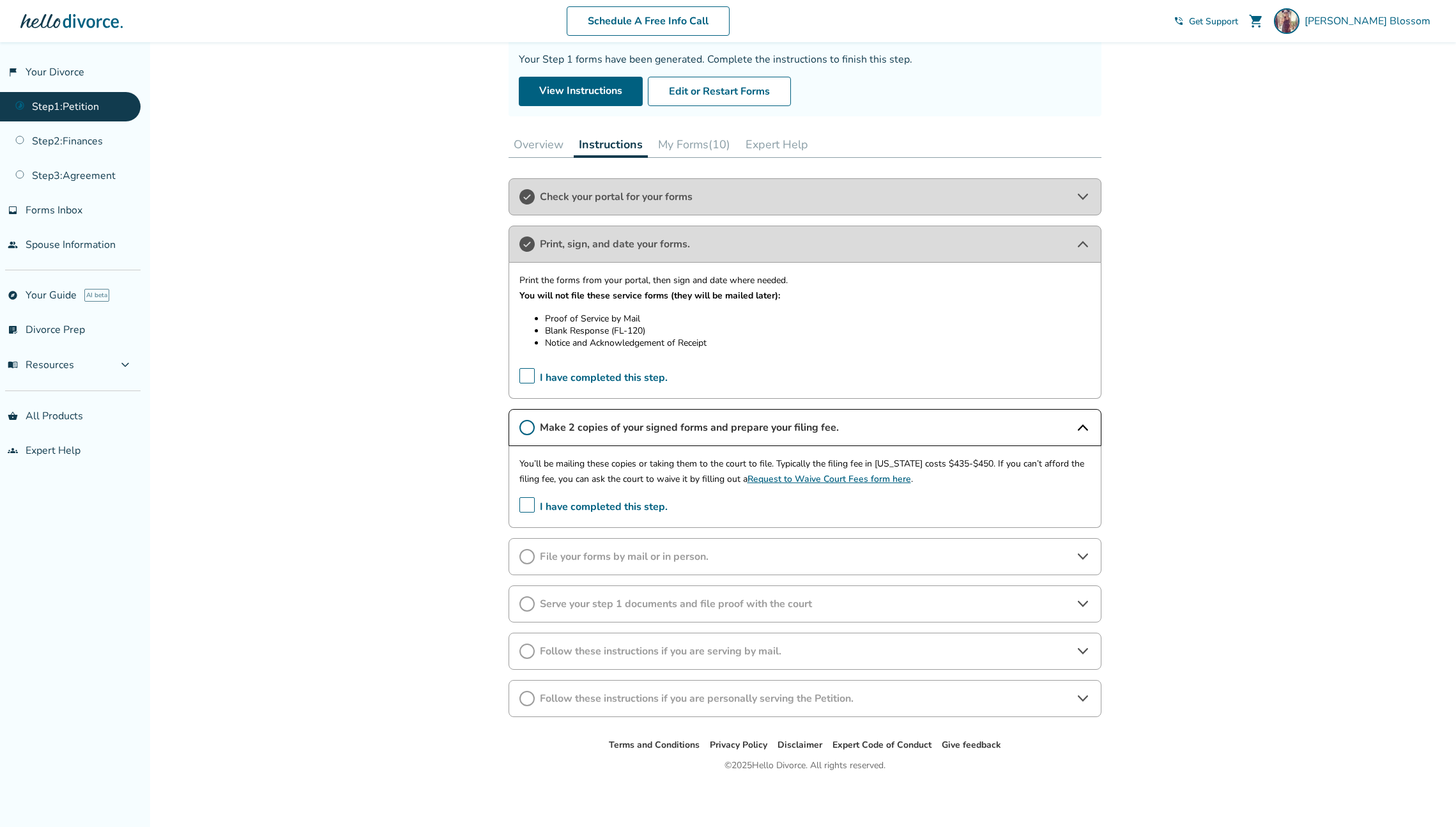
click at [827, 480] on link "Request to Waive Court Fees form here" at bounding box center [830, 478] width 163 height 12
click at [1182, 472] on div "Added to cart Step 0 1 Prepare your first divorce forms. Forms Generated Your S…" at bounding box center [728, 380] width 1456 height 893
click at [527, 506] on span "I have completed this step." at bounding box center [593, 507] width 148 height 20
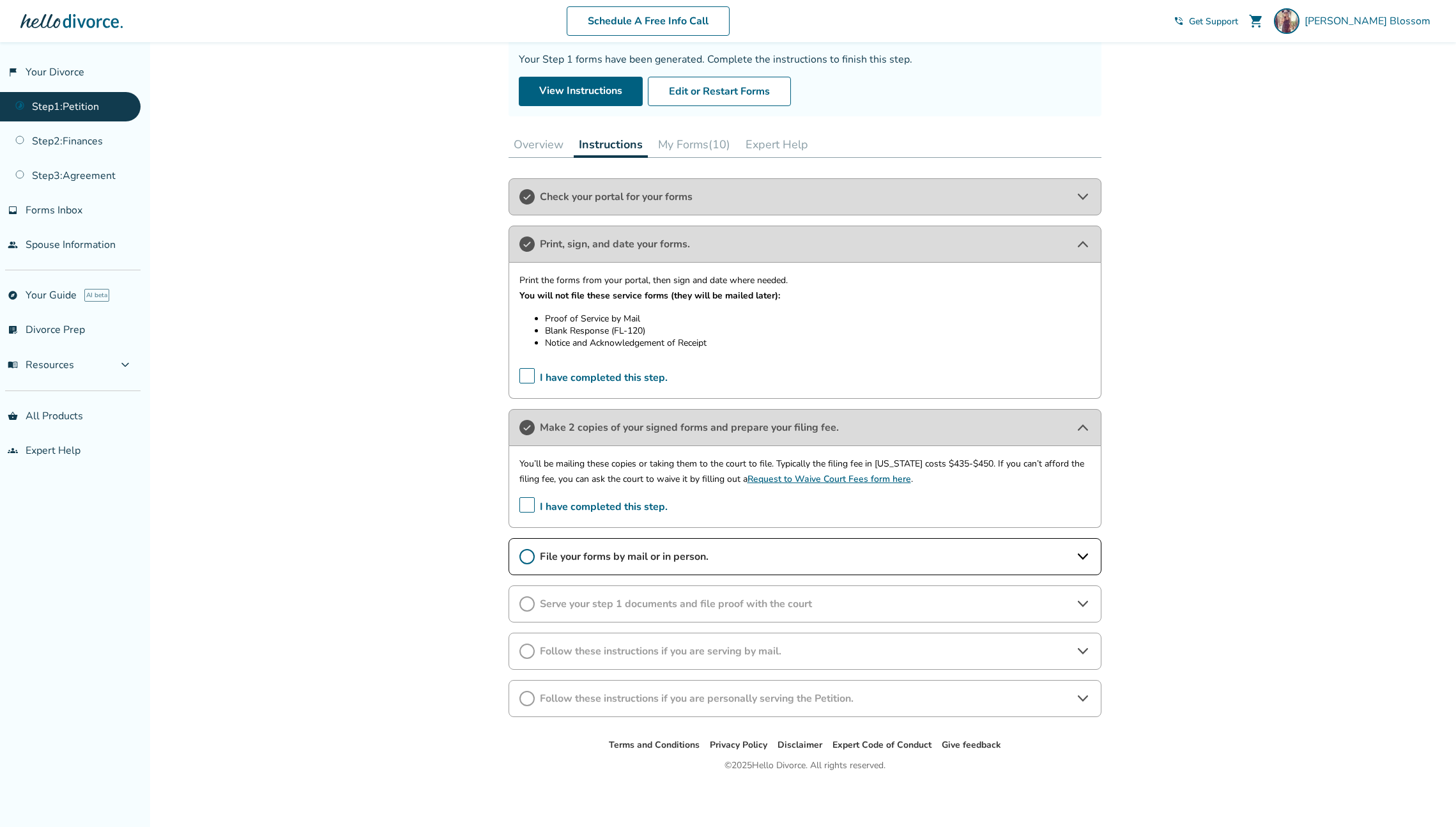
click at [1086, 558] on icon at bounding box center [1082, 556] width 15 height 15
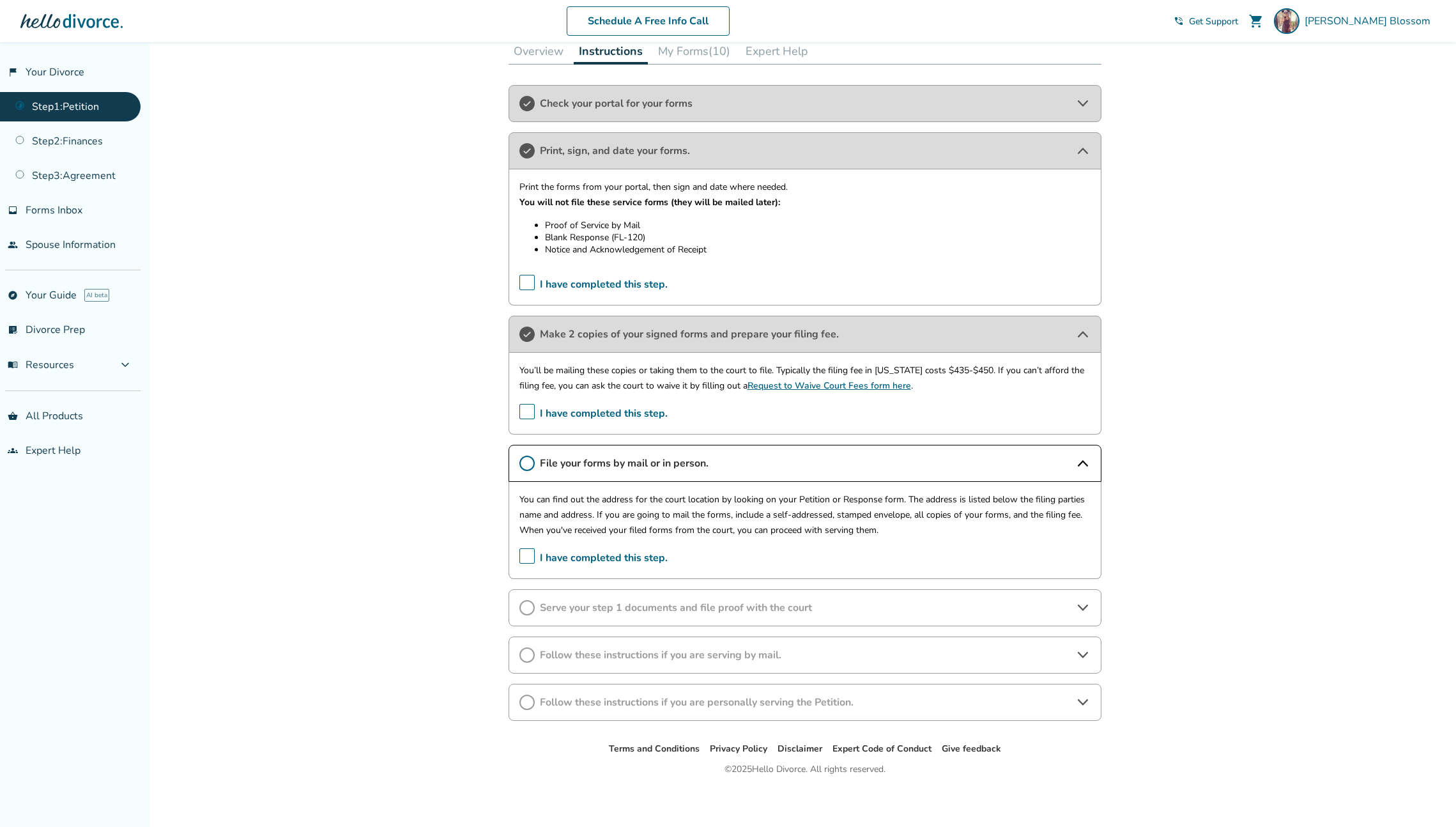
scroll to position [205, 0]
click at [1245, 566] on div "Added to cart Step 0 1 Prepare your first divorce forms. Forms Generated Your S…" at bounding box center [728, 331] width 1456 height 990
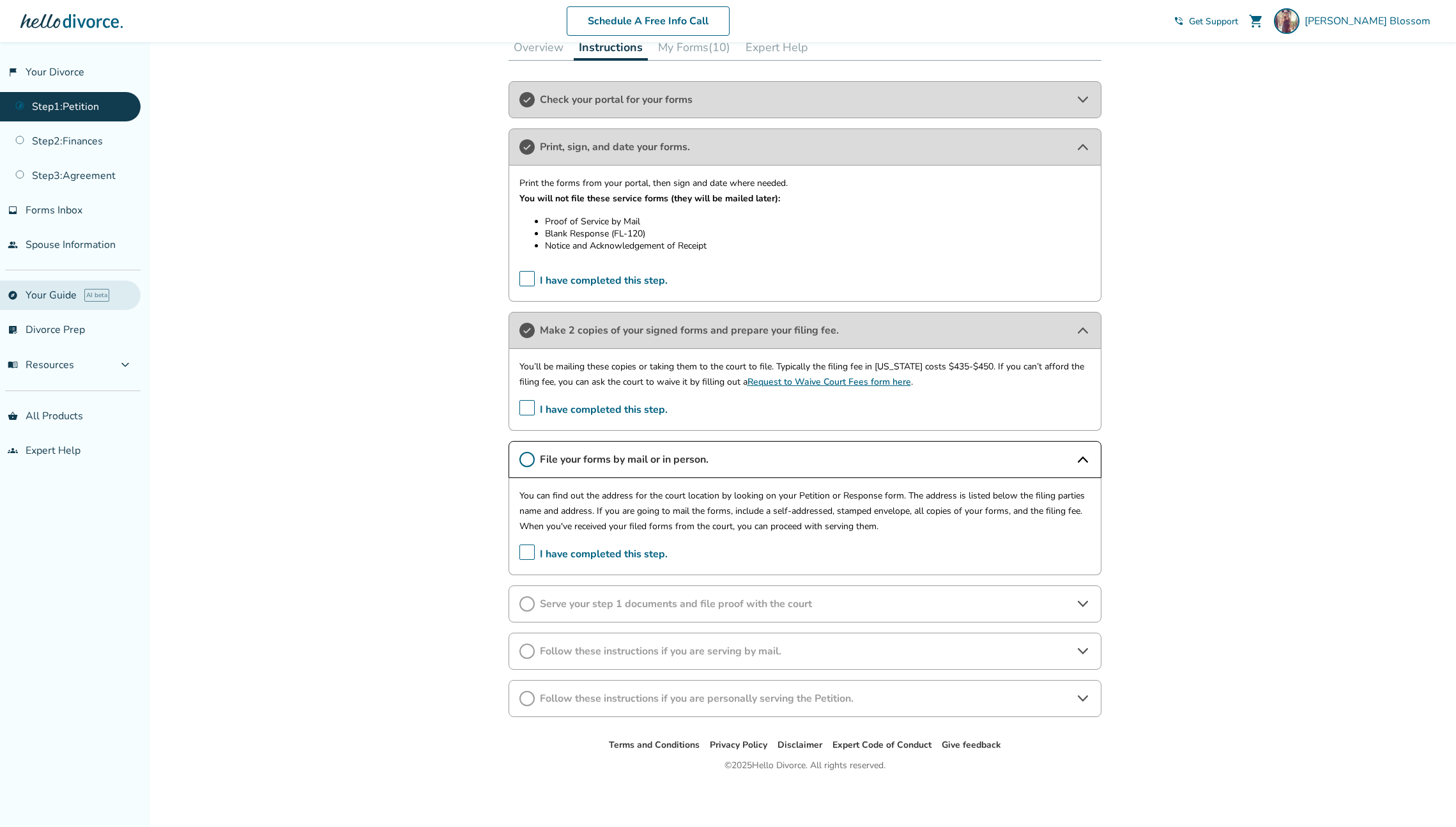
click at [63, 297] on link "explore Your Guide AI beta" at bounding box center [70, 295] width 140 height 29
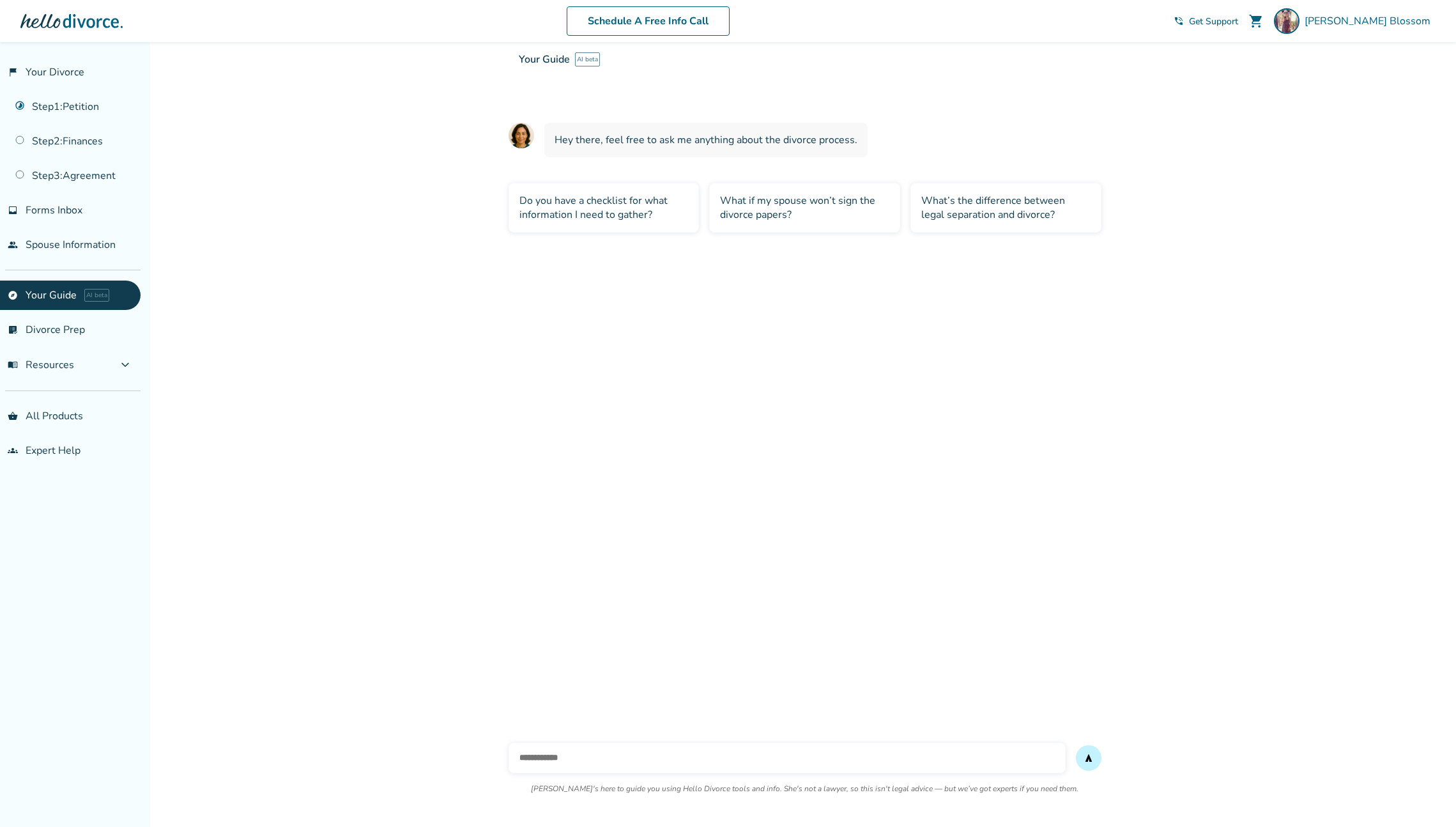
click at [1029, 212] on div "What’s the difference between legal separation and divorce?" at bounding box center [1006, 207] width 191 height 50
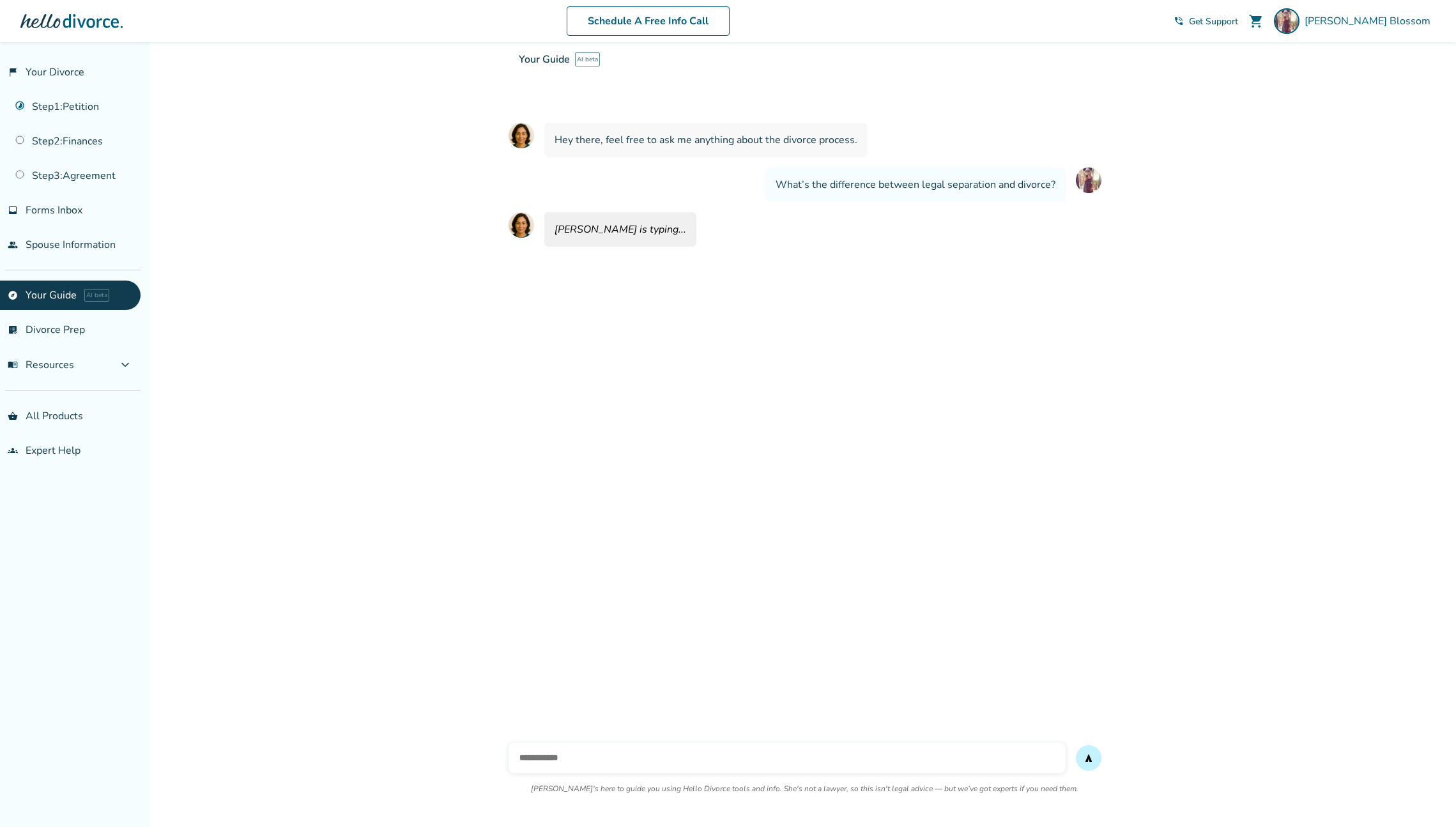
click at [263, 273] on div "Added to cart Your Guide AI beta Your interactive divorce knowledge base Ask [P…" at bounding box center [728, 413] width 1456 height 827
click at [44, 287] on link "explore Your Guide AI beta" at bounding box center [70, 295] width 140 height 29
click at [71, 330] on link "list_alt_check Divorce Prep" at bounding box center [70, 329] width 140 height 29
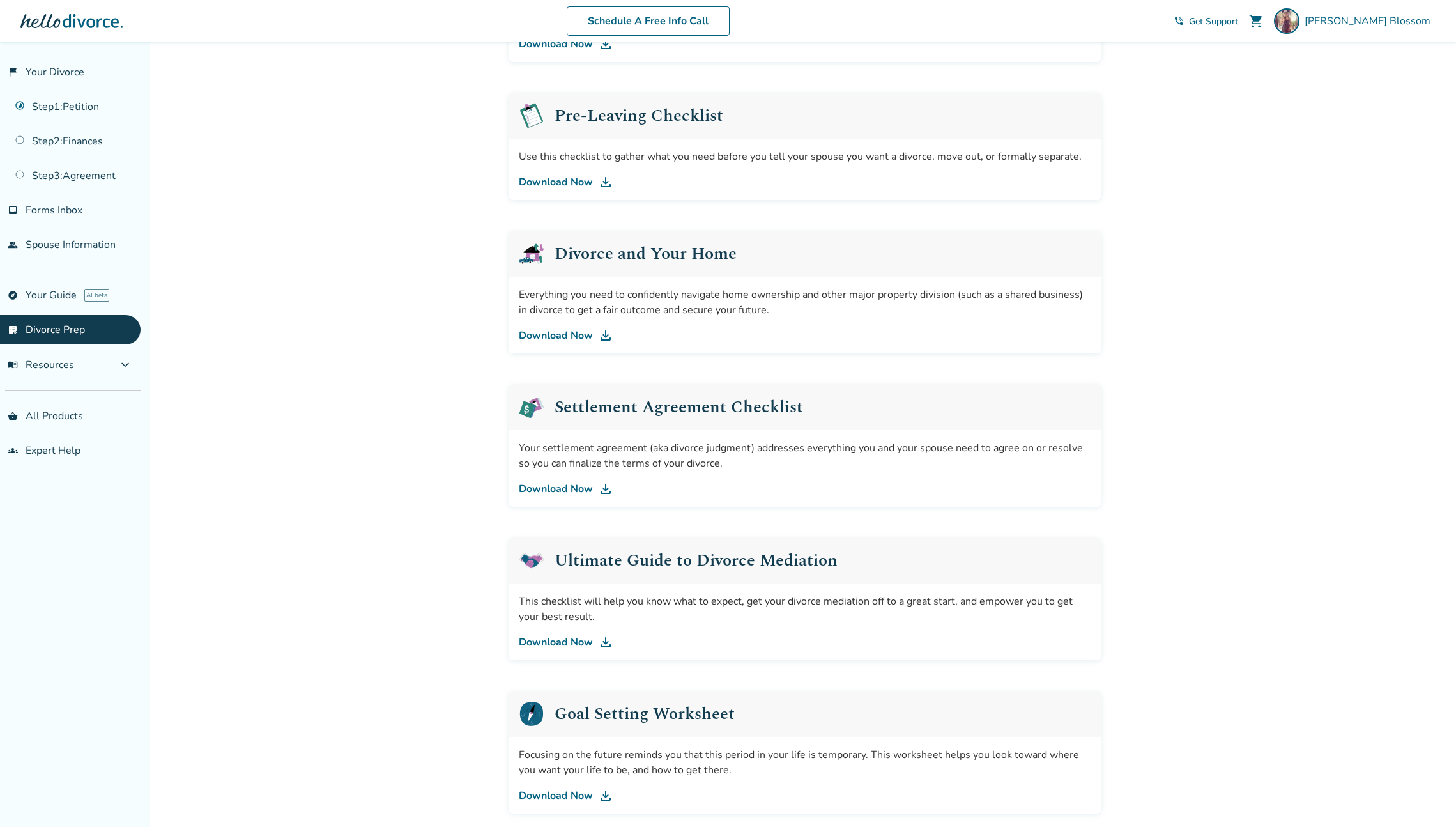
scroll to position [319, 0]
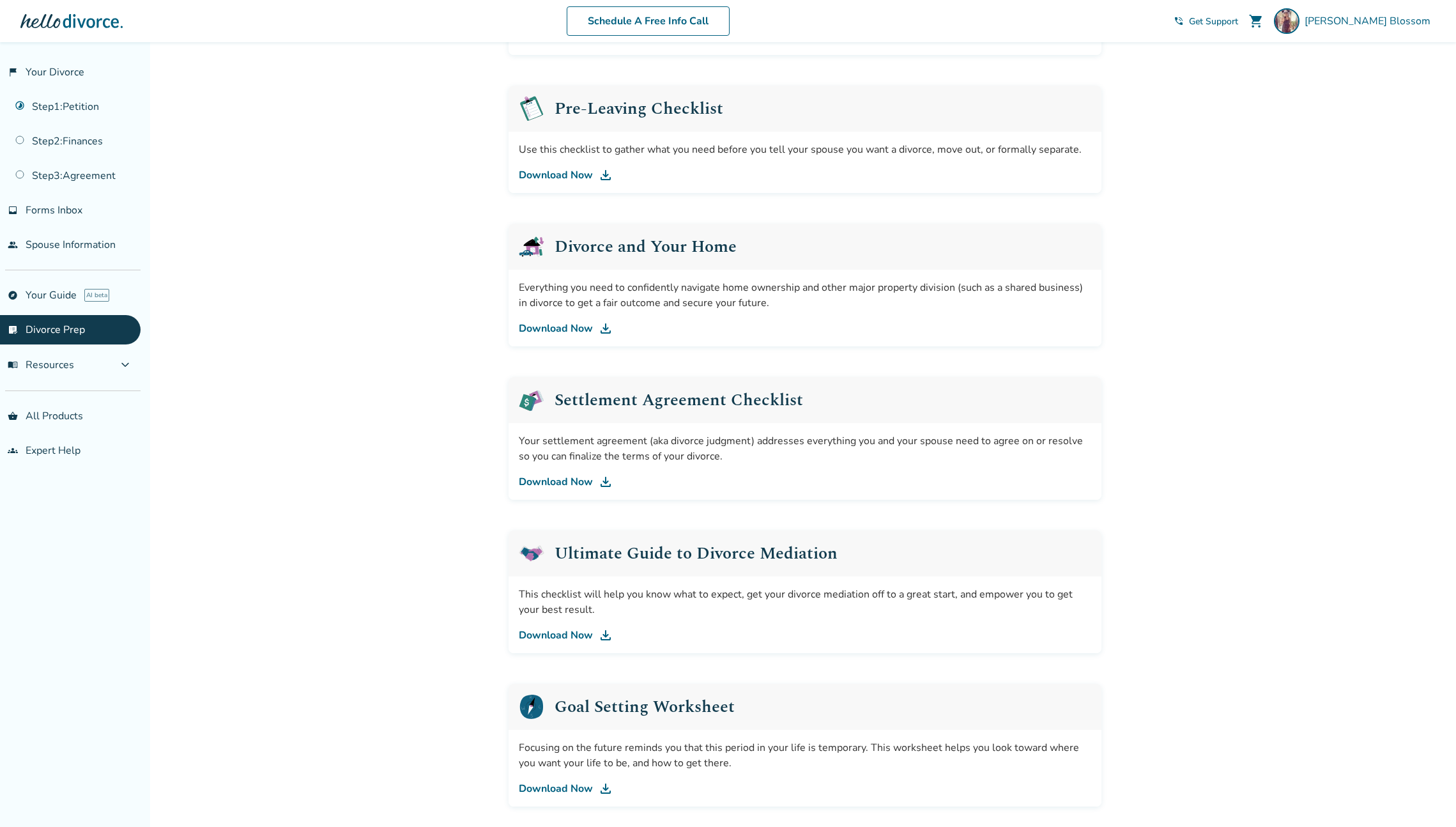
click at [570, 482] on link "Download Now" at bounding box center [805, 481] width 573 height 15
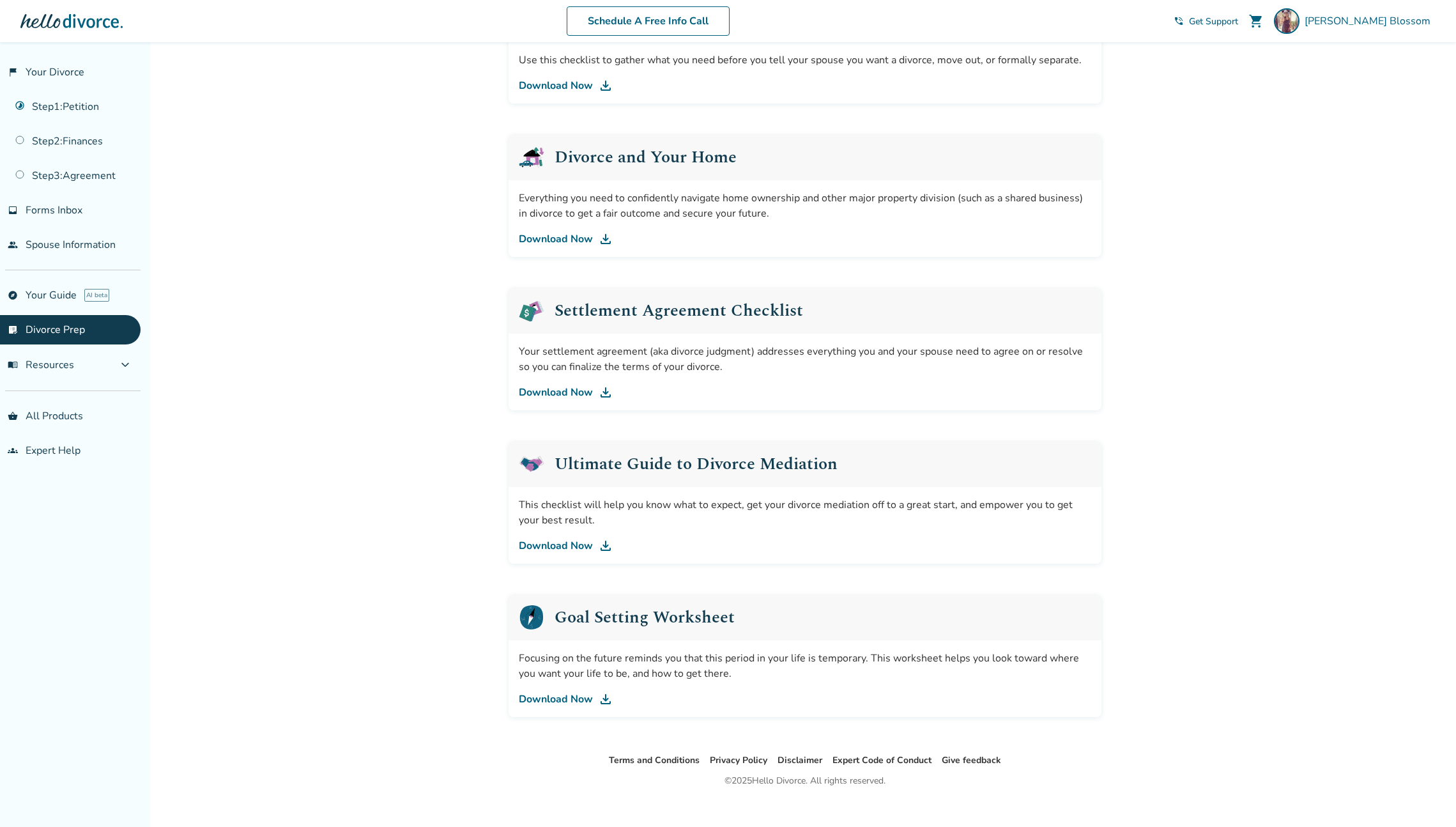
scroll to position [423, 0]
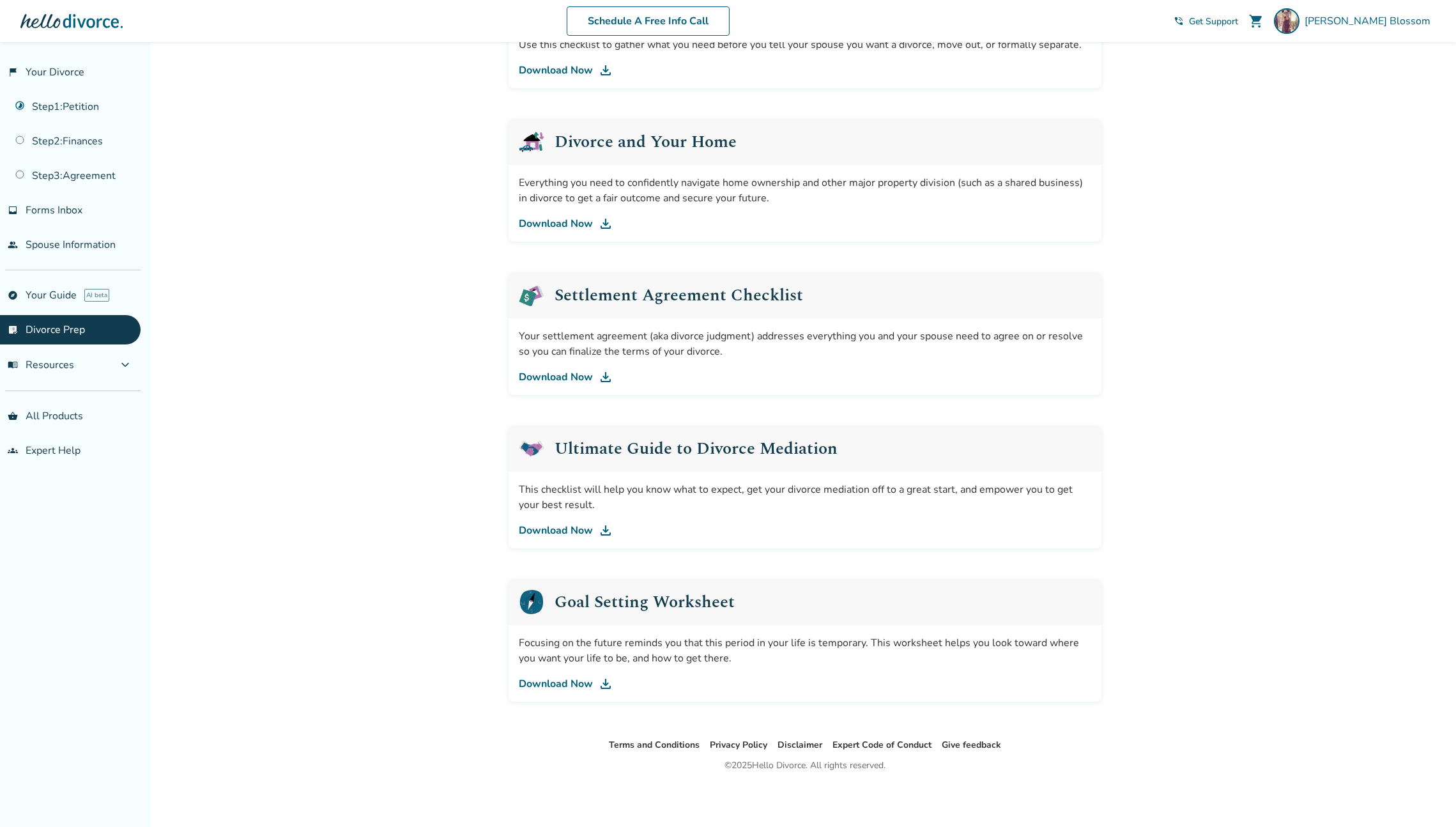
click at [539, 528] on link "Download Now" at bounding box center [805, 530] width 573 height 15
click at [1215, 455] on div "Added to cart Support for every stage of your divorce. We know divorce can be o…" at bounding box center [728, 223] width 1456 height 1208
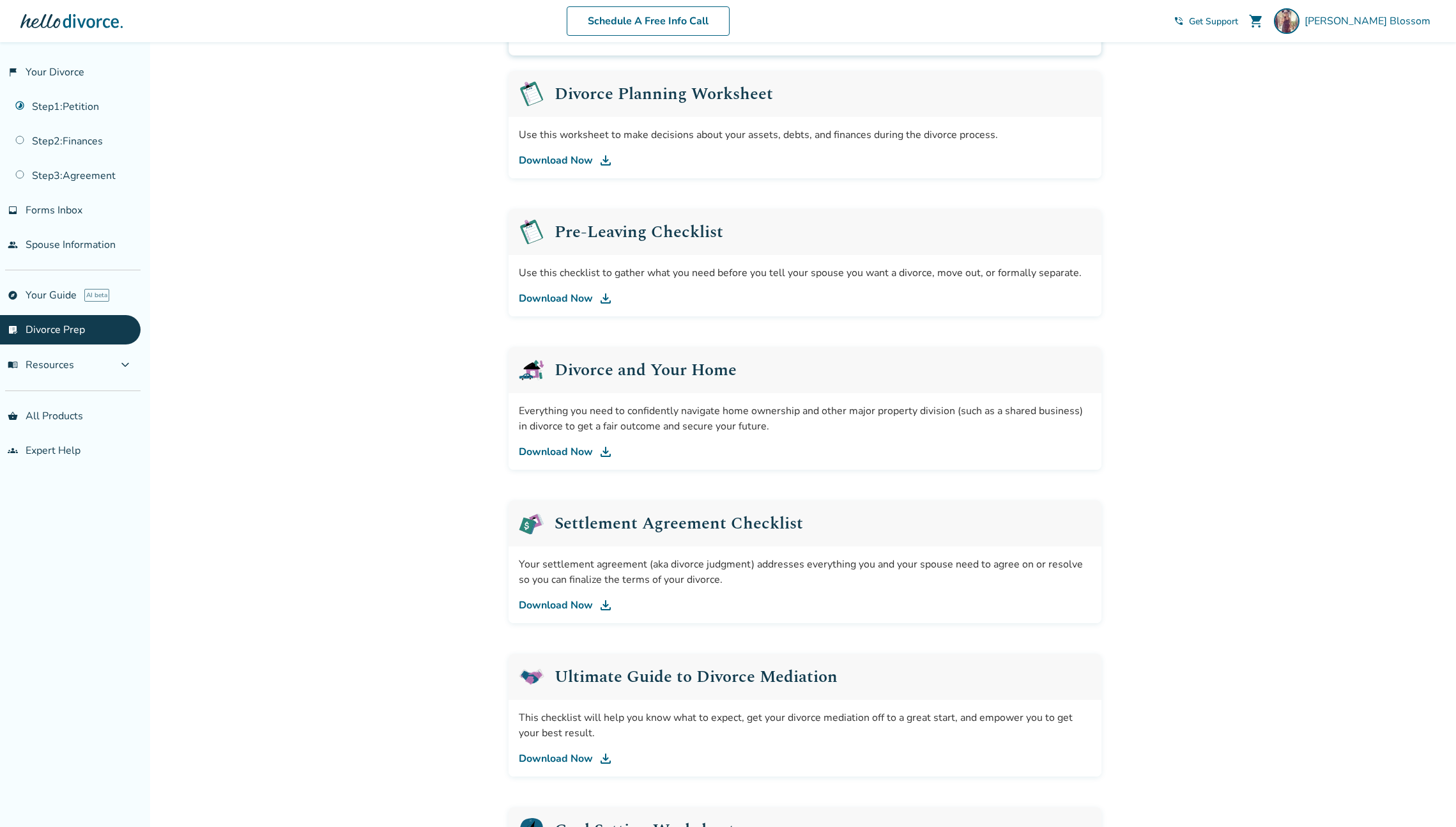
scroll to position [0, 0]
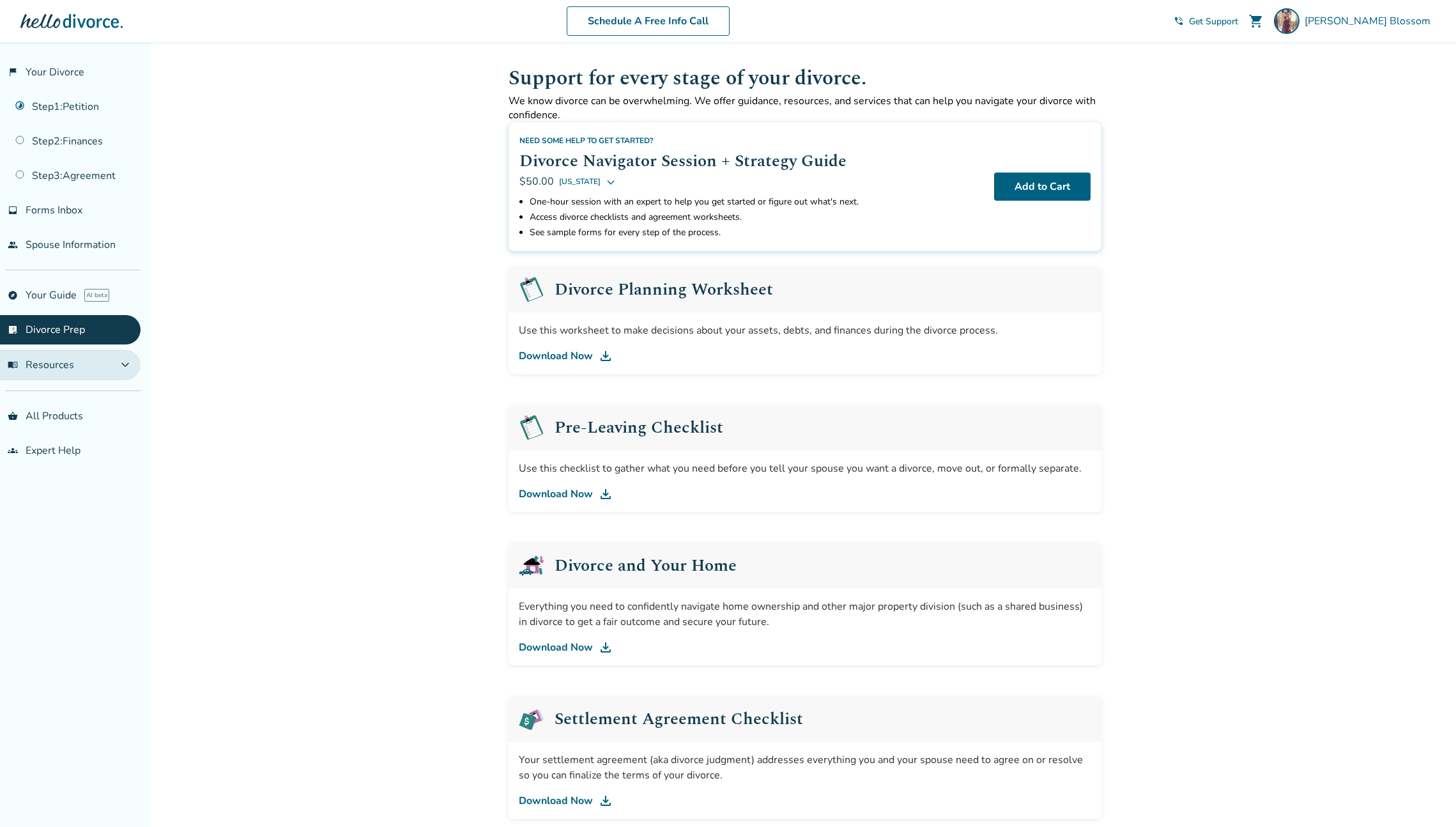
click at [124, 357] on span "expand_more" at bounding box center [125, 364] width 15 height 15
click at [36, 438] on link "Credit" at bounding box center [70, 429] width 140 height 29
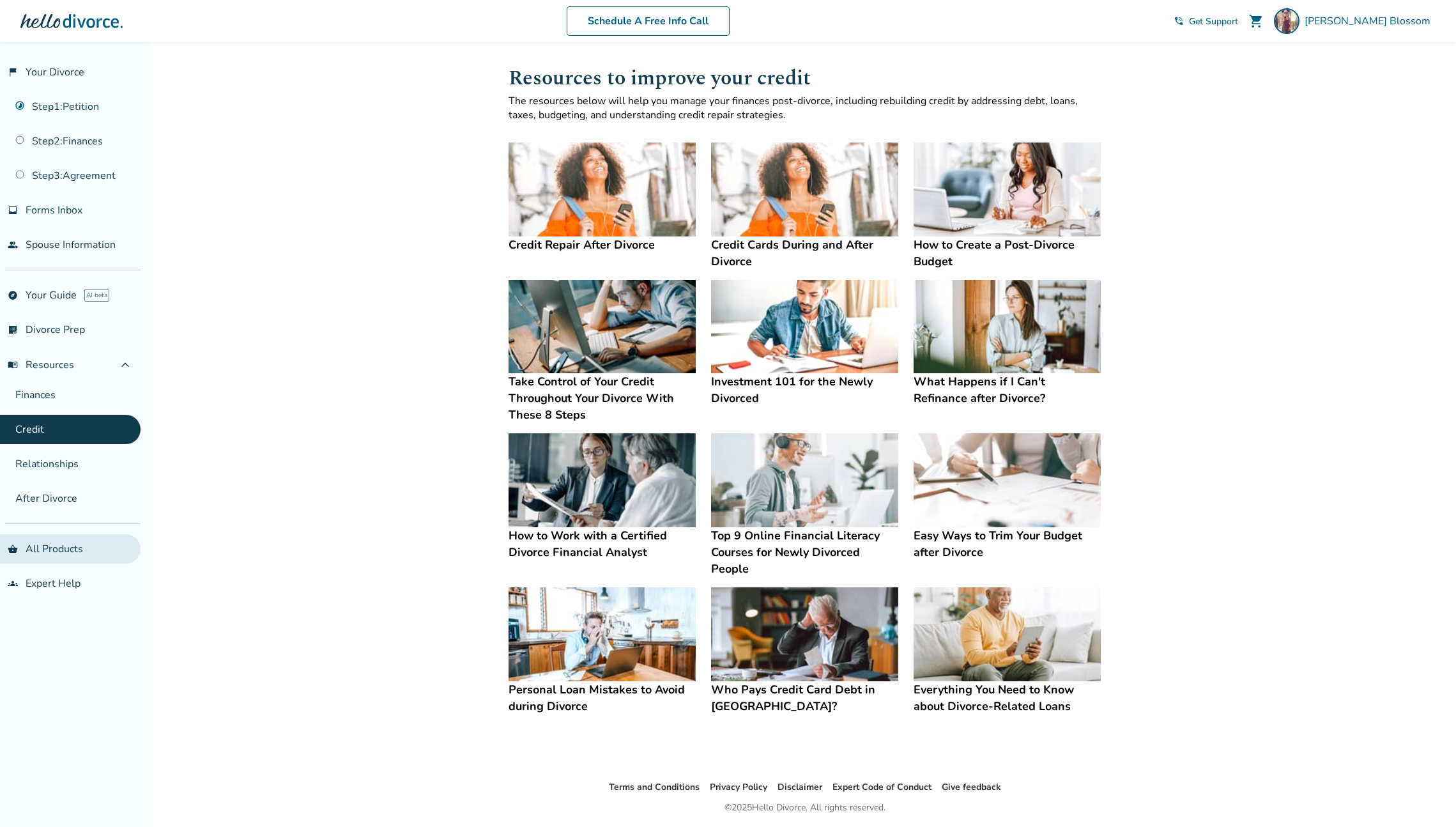
click at [45, 553] on link "shopping_basket All Products" at bounding box center [70, 549] width 140 height 29
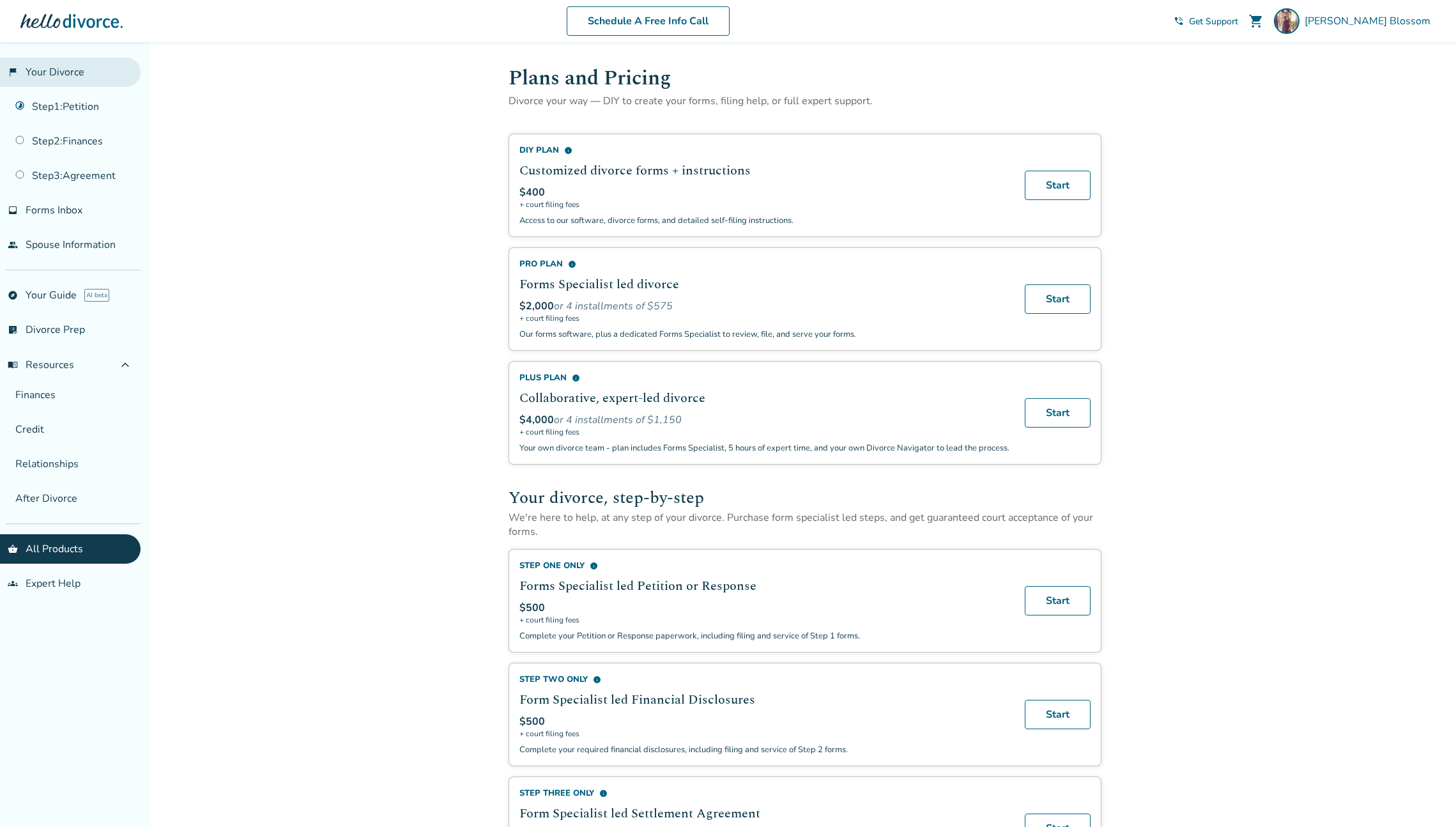
click at [79, 65] on link "flag_2 Your Divorce" at bounding box center [70, 72] width 140 height 29
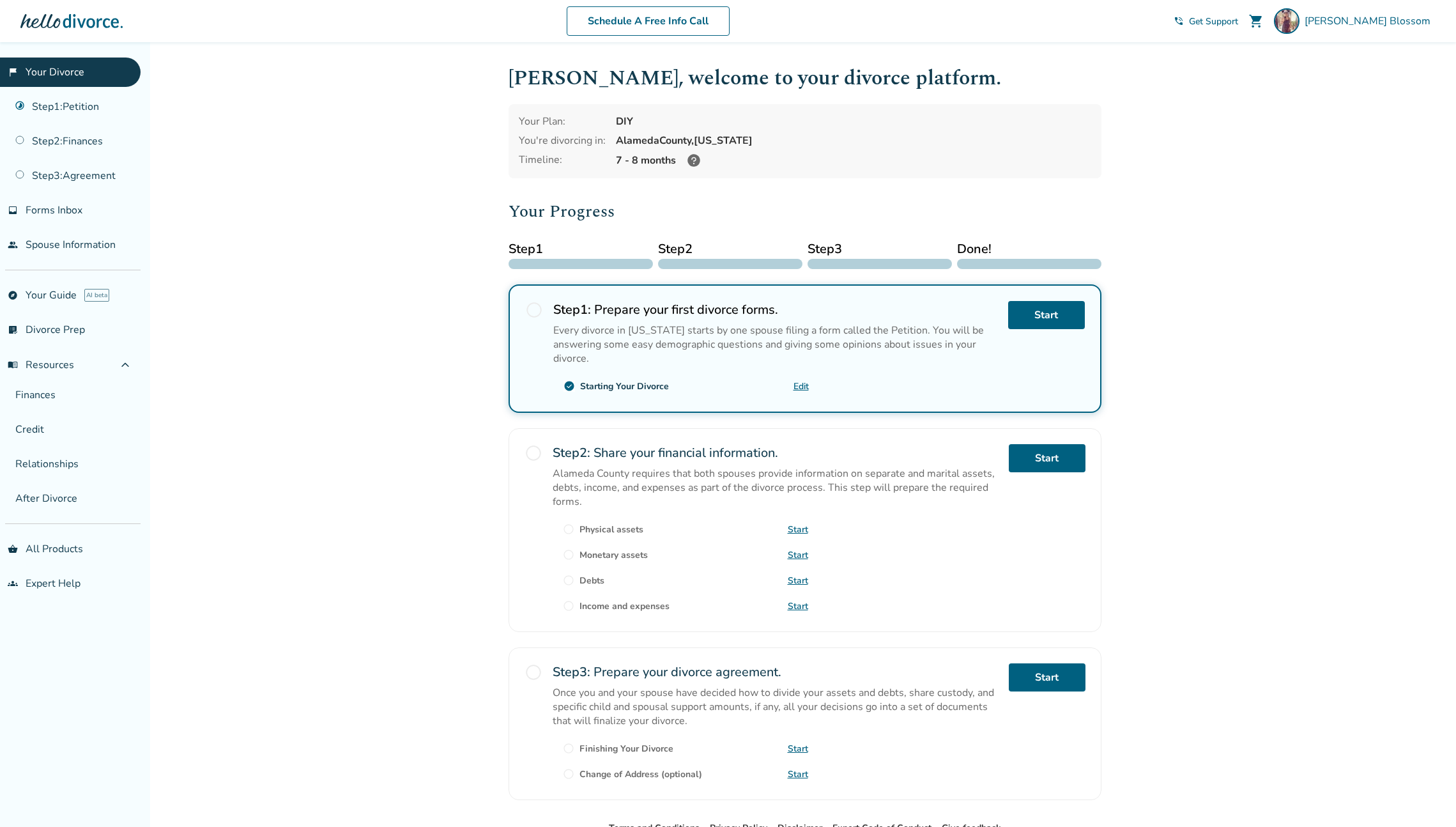
click at [1225, 263] on div "Added to cart [PERSON_NAME] , welcome to your divorce platform. Your Plan: DIY …" at bounding box center [728, 476] width 1456 height 867
click at [1033, 308] on link "Start" at bounding box center [1046, 314] width 77 height 28
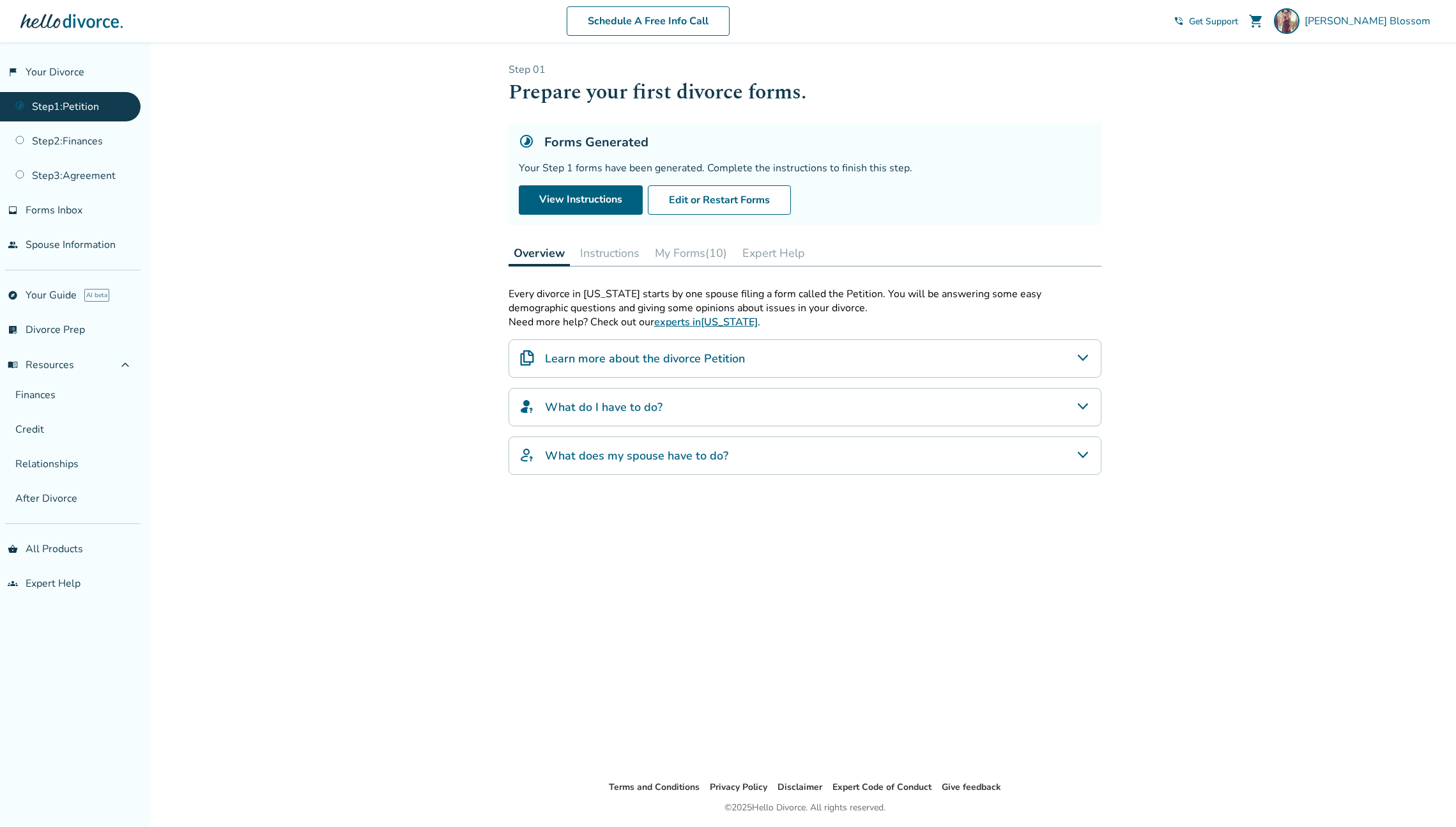
click at [623, 245] on button "Instructions" at bounding box center [610, 253] width 70 height 25
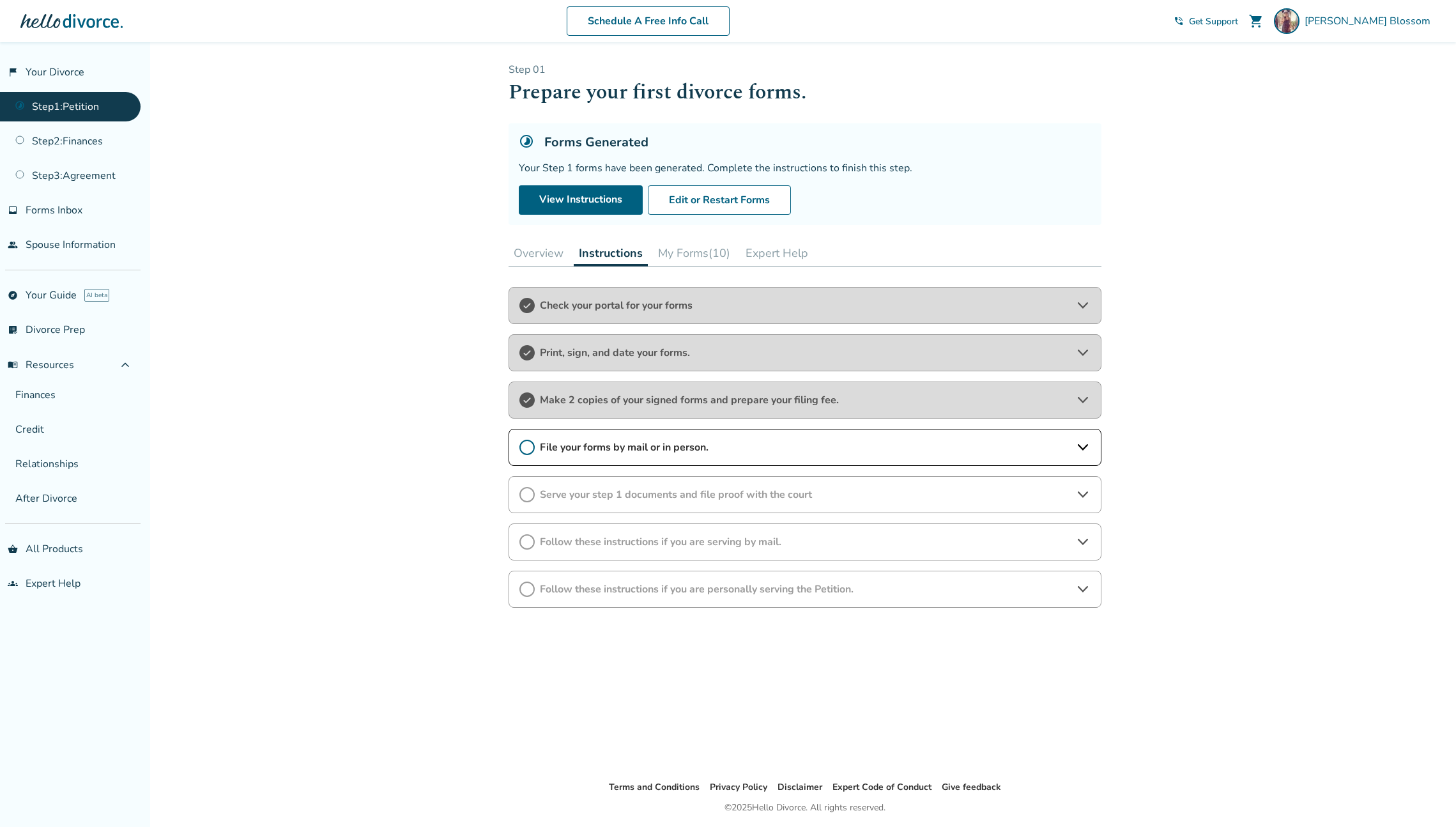
click at [791, 257] on button "Expert Help" at bounding box center [777, 253] width 73 height 25
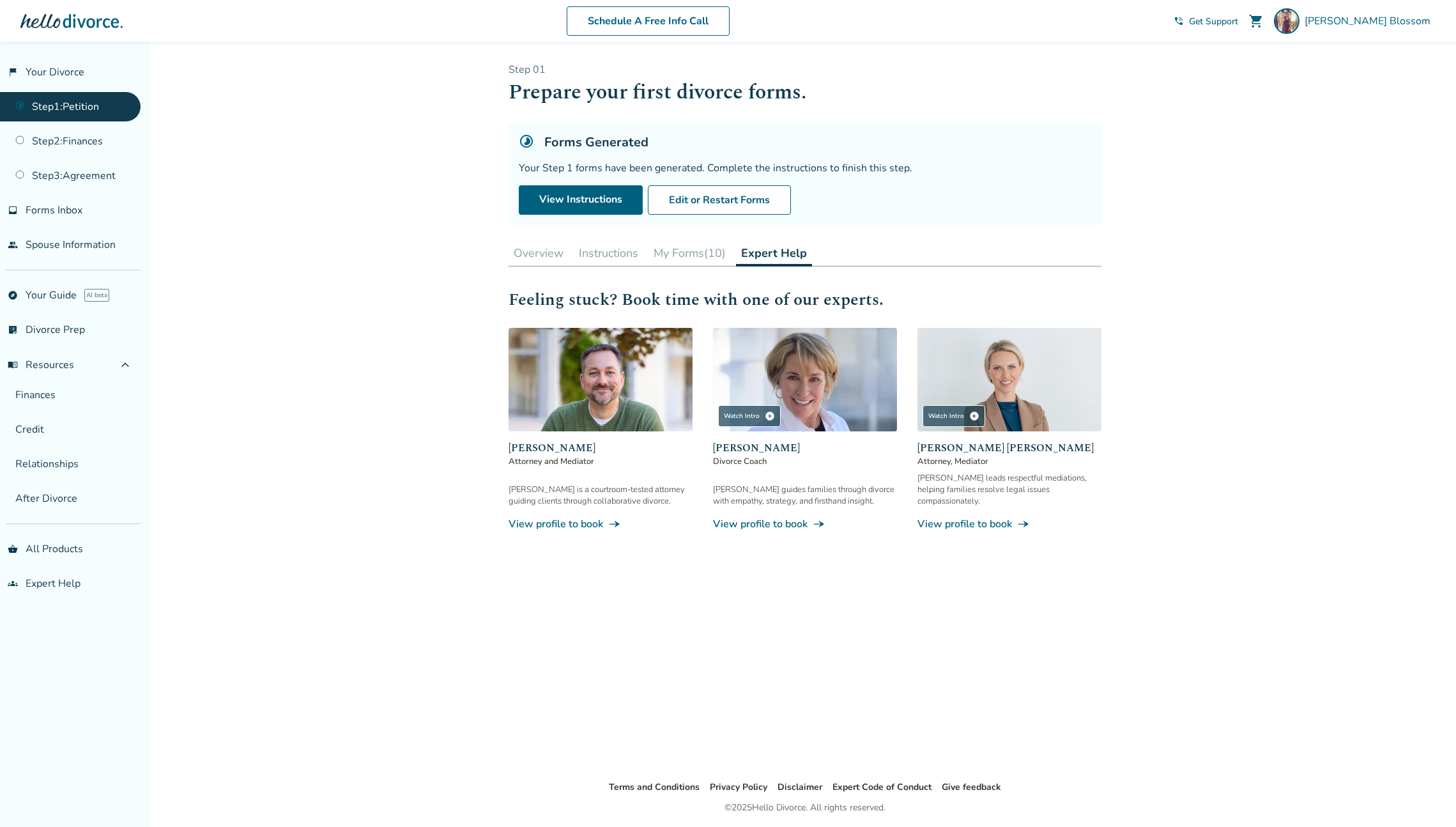
click at [617, 258] on button "Instructions" at bounding box center [609, 253] width 70 height 25
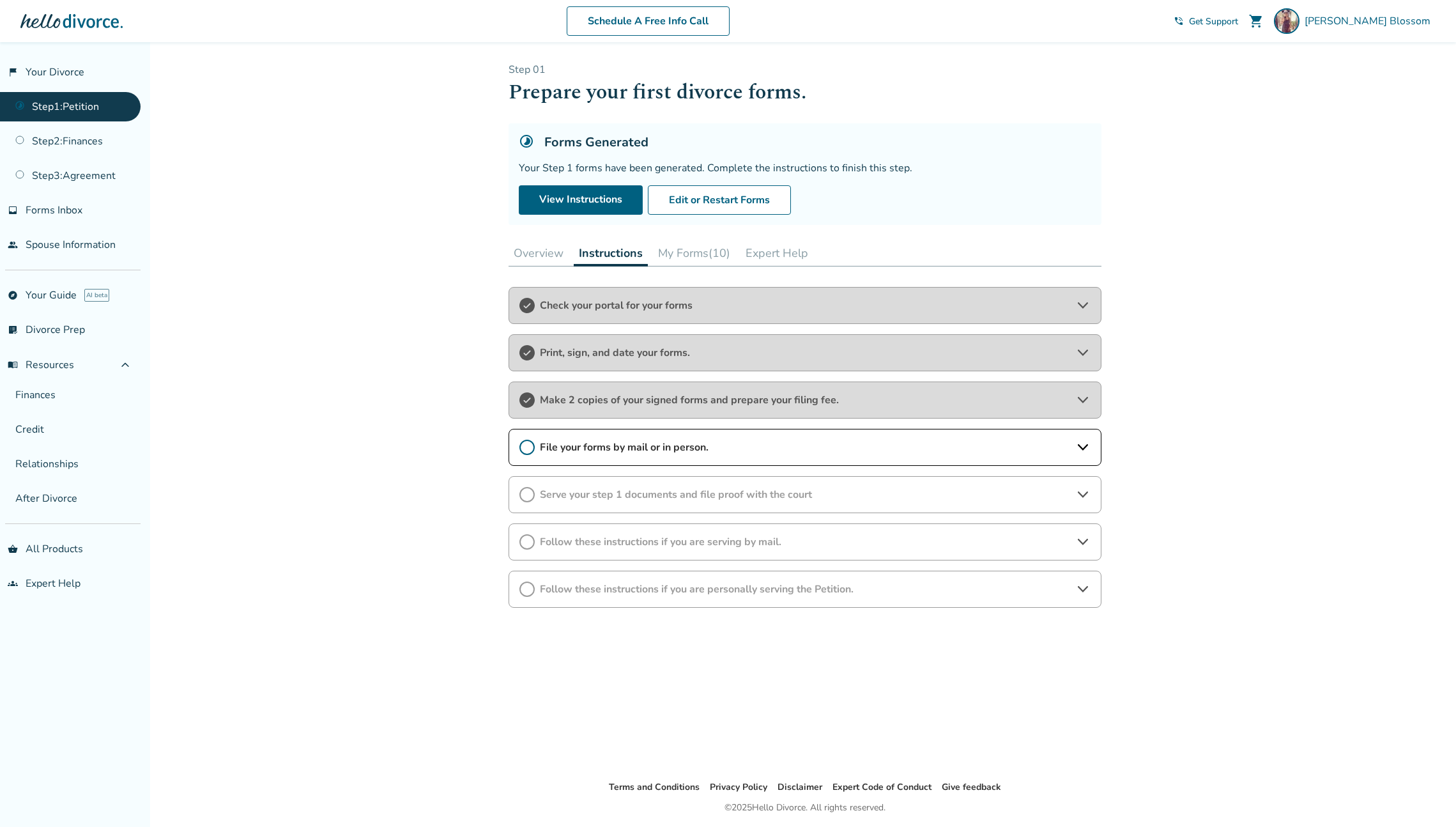
click at [1277, 252] on div "Added to cart Step 0 1 Prepare your first divorce forms. Forms Generated Your S…" at bounding box center [728, 455] width 1456 height 827
click at [1086, 301] on icon at bounding box center [1082, 304] width 15 height 15
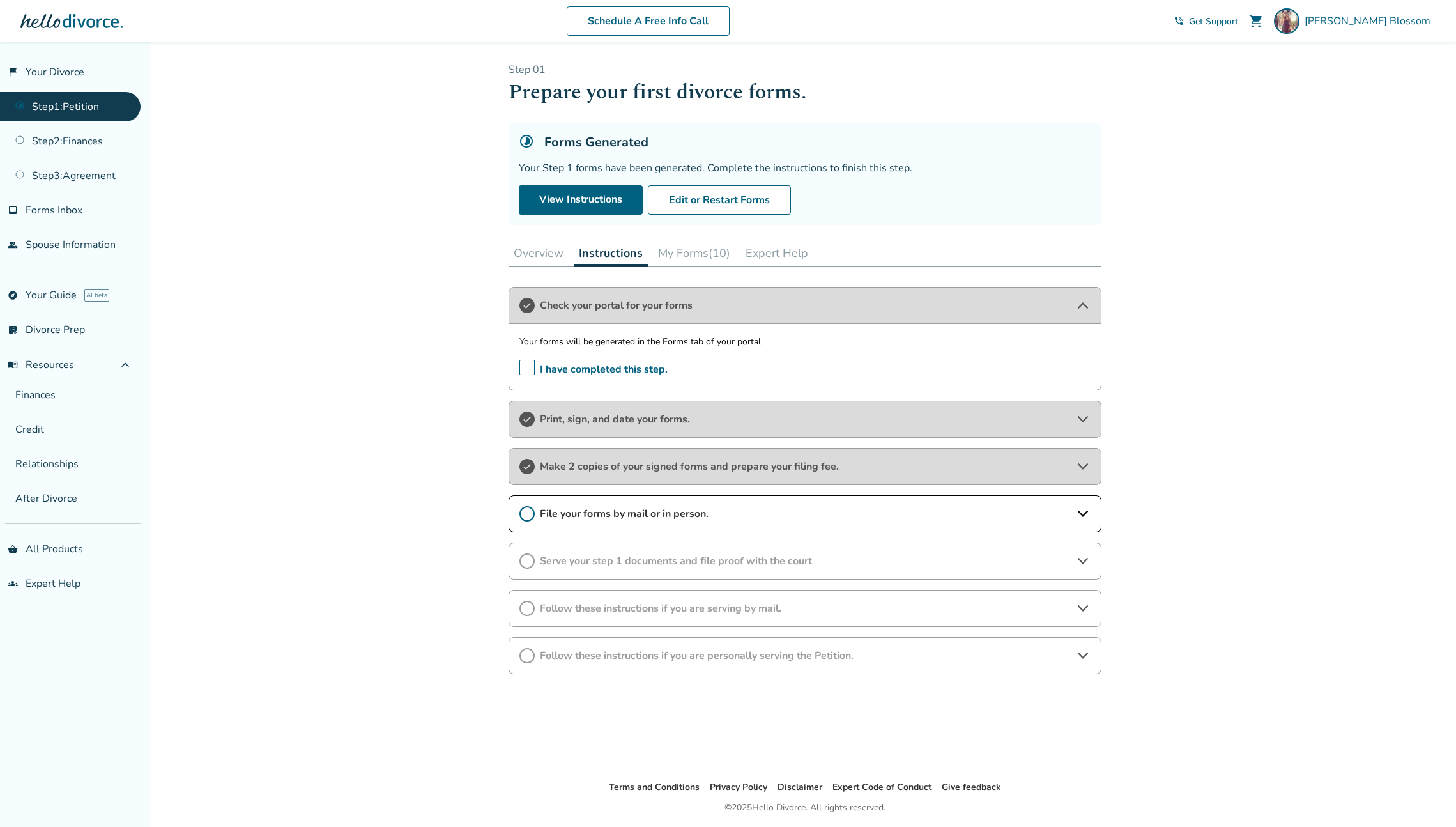
click at [1083, 416] on icon at bounding box center [1082, 419] width 15 height 15
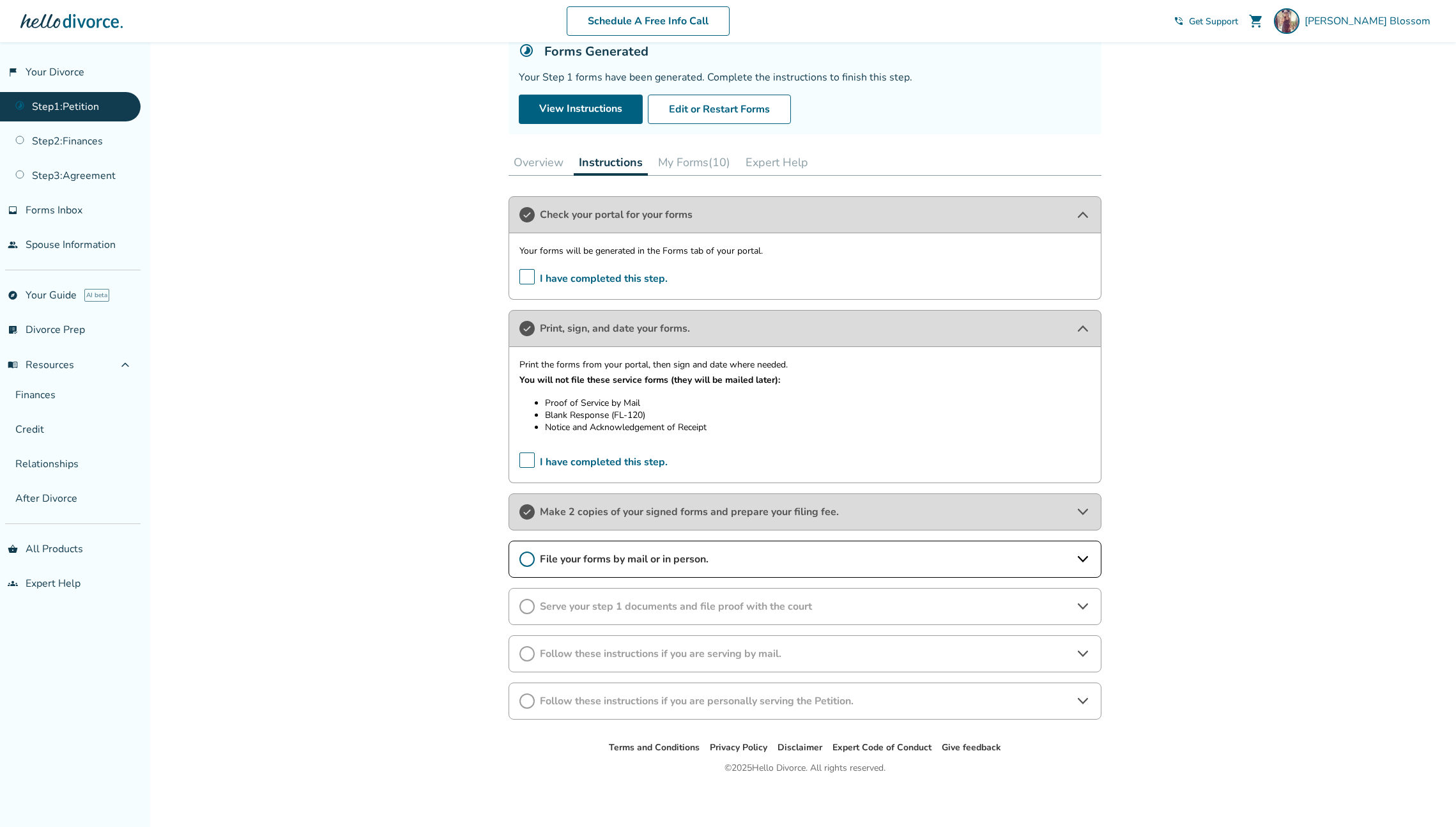
scroll to position [94, 0]
click at [1232, 360] on div "Added to cart Step 0 1 Prepare your first divorce forms. Forms Generated Your S…" at bounding box center [728, 388] width 1456 height 878
click at [126, 366] on span "expand_less" at bounding box center [125, 364] width 15 height 15
click at [1086, 556] on icon at bounding box center [1082, 557] width 10 height 6
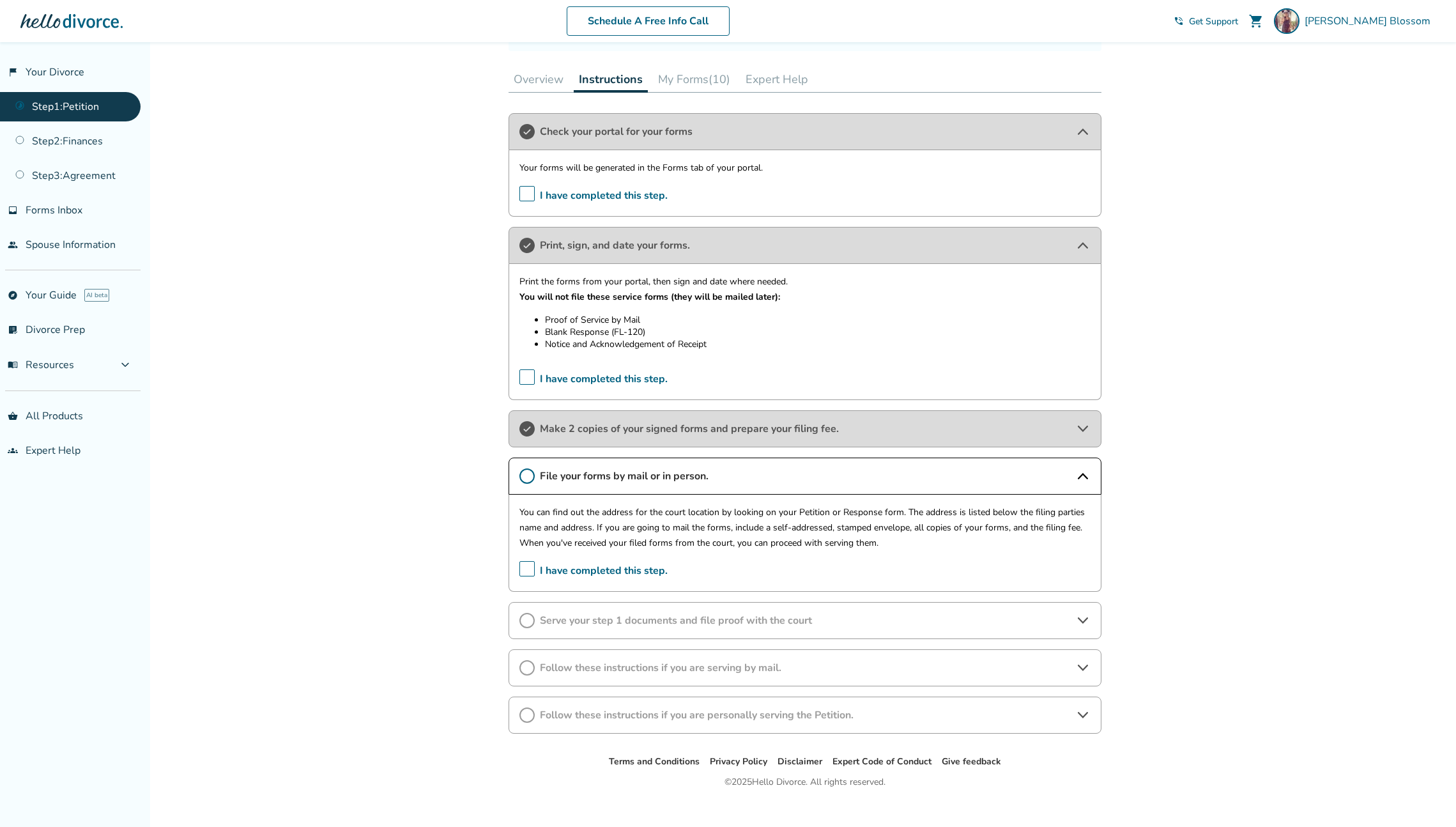
scroll to position [190, 0]
